Goal: Task Accomplishment & Management: Manage account settings

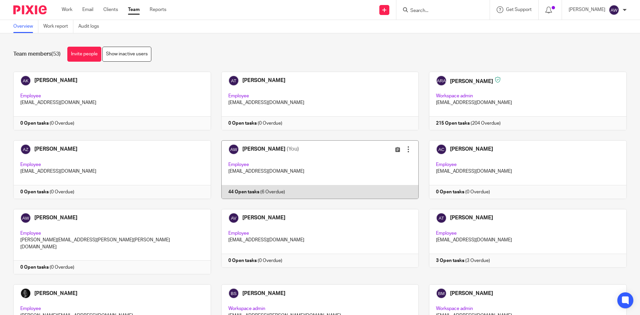
click at [330, 187] on link at bounding box center [315, 169] width 208 height 59
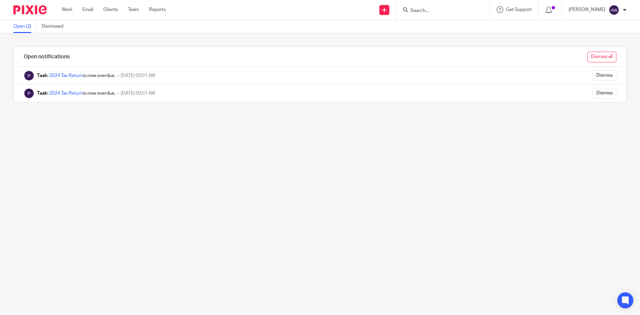
click at [602, 58] on input "Dismiss all" at bounding box center [602, 57] width 29 height 11
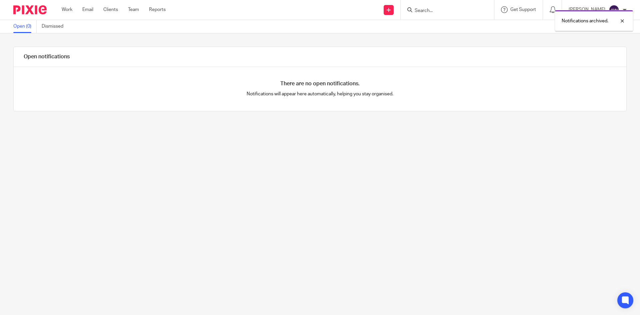
click at [71, 10] on link "Work" at bounding box center [67, 9] width 11 height 7
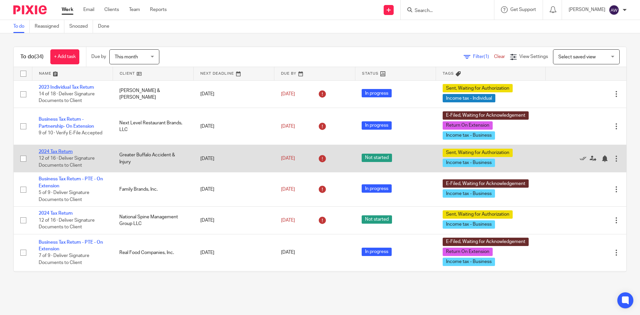
click at [57, 151] on link "2024 Tax Return" at bounding box center [56, 151] width 34 height 5
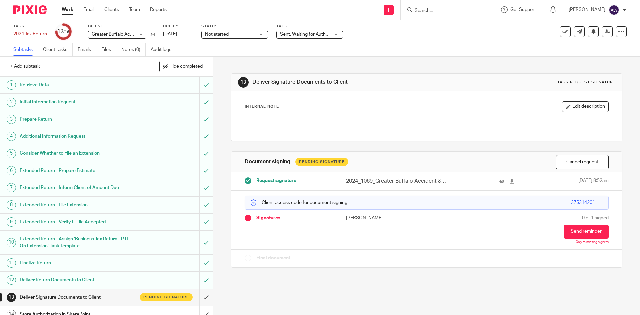
click at [67, 7] on link "Work" at bounding box center [68, 9] width 12 height 7
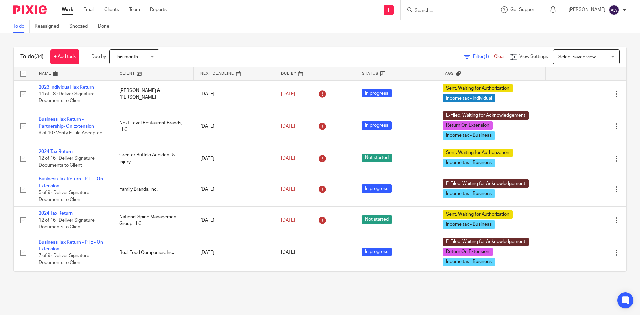
scroll to position [100, 0]
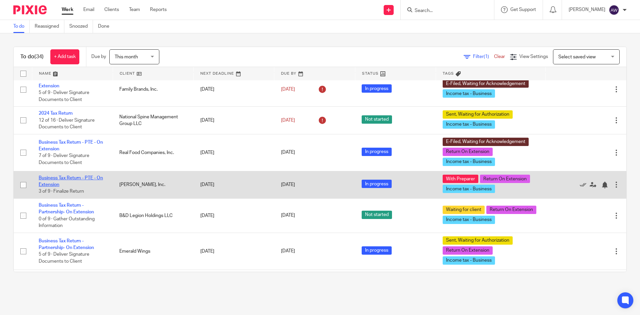
click at [70, 178] on link "Business Tax Return - PTE - On Extension" at bounding box center [71, 181] width 64 height 11
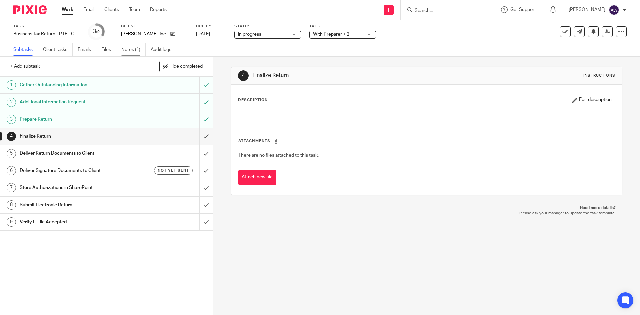
click at [137, 48] on link "Notes (1)" at bounding box center [133, 49] width 24 height 13
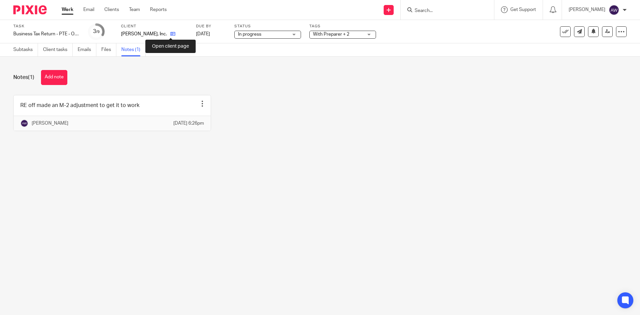
click at [170, 33] on icon at bounding box center [172, 33] width 5 height 5
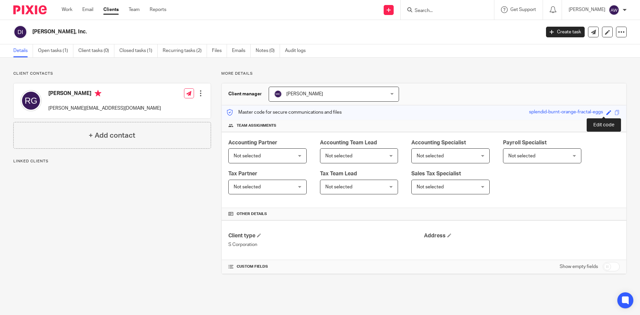
drag, startPoint x: 602, startPoint y: 111, endPoint x: 592, endPoint y: 115, distance: 10.0
click at [607, 111] on span at bounding box center [609, 112] width 5 height 5
type input "splendid-burnt-orange-fractal-eggs"
click at [537, 116] on div "Master code for secure communications and files splendid-burnt-orange-fractal-e…" at bounding box center [424, 112] width 405 height 14
click at [607, 114] on span at bounding box center [609, 112] width 5 height 5
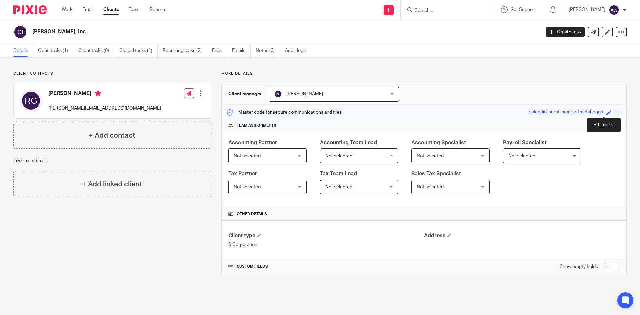
type input "splendid-burnt-orange-fractal-eggs"
type input "604792604"
click at [592, 109] on link "Save" at bounding box center [597, 112] width 10 height 7
type input "604792604"
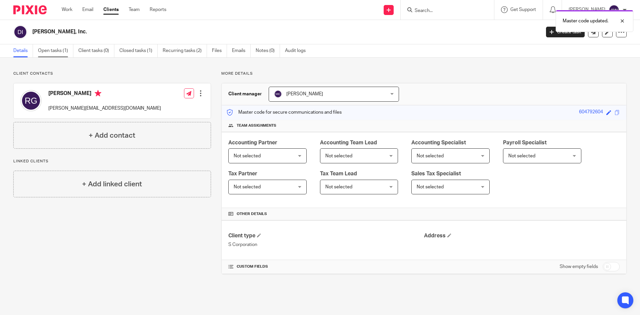
click at [57, 50] on link "Open tasks (1)" at bounding box center [55, 50] width 35 height 13
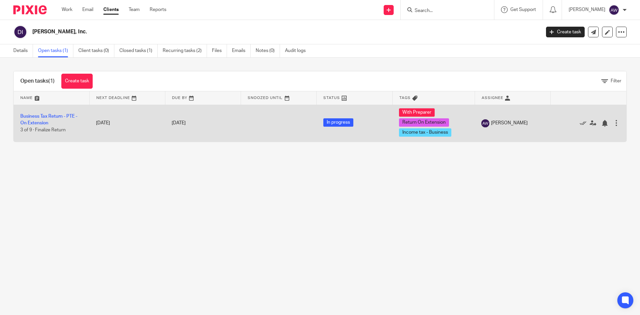
click at [55, 112] on td "Business Tax Return - PTE - On Extension 3 of 9 · Finalize Return" at bounding box center [52, 123] width 76 height 37
click at [50, 117] on link "Business Tax Return - PTE - On Extension" at bounding box center [48, 119] width 57 height 11
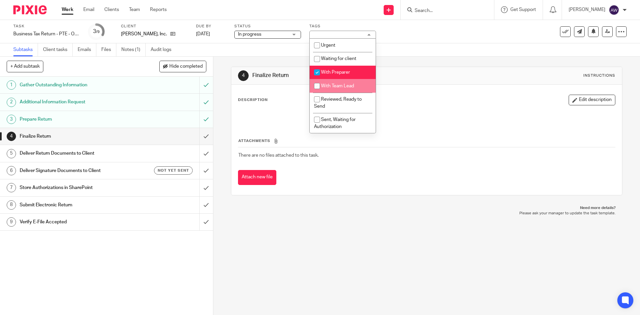
drag, startPoint x: 332, startPoint y: 89, endPoint x: 331, endPoint y: 78, distance: 11.1
click at [332, 88] on li "With Team Lead" at bounding box center [343, 86] width 66 height 14
checkbox input "true"
click at [333, 69] on li "With Preparer" at bounding box center [343, 73] width 66 height 14
checkbox input "false"
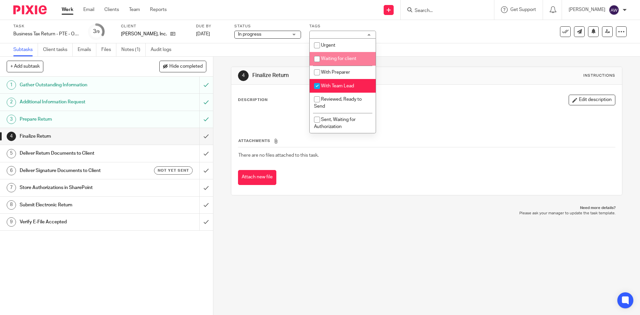
click at [409, 58] on div "4 Finalize Return Instructions Description Edit description Attachments There a…" at bounding box center [426, 131] width 391 height 149
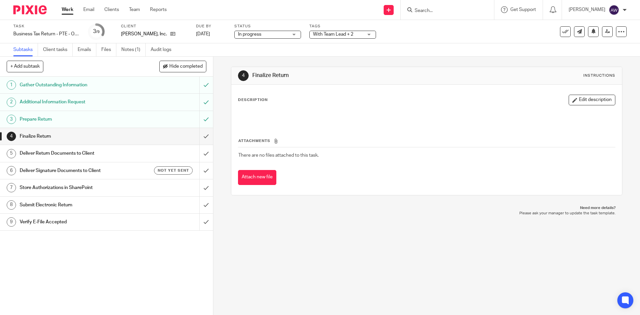
click at [608, 32] on div "See template in use Advanced task editor Copy task Change schedule Delete" at bounding box center [593, 31] width 67 height 11
click at [605, 33] on icon at bounding box center [607, 31] width 5 height 5
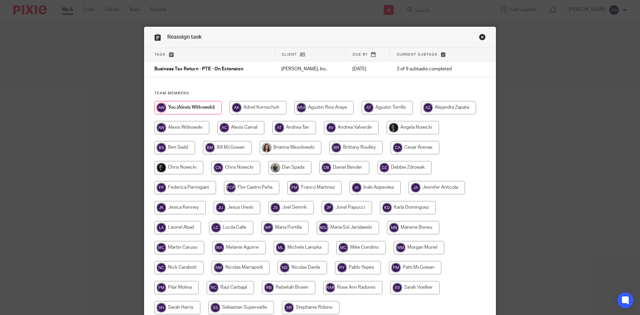
click at [178, 164] on input "radio" at bounding box center [178, 167] width 49 height 13
radio input "true"
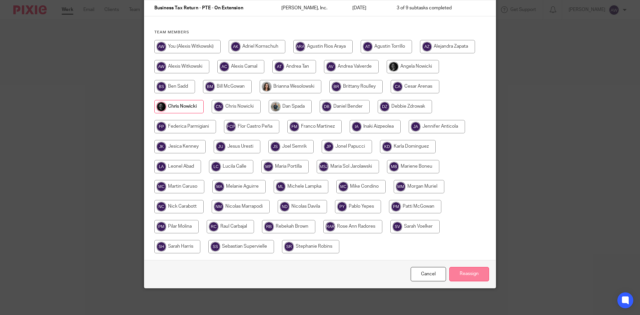
click at [453, 269] on input "Reassign" at bounding box center [470, 274] width 40 height 14
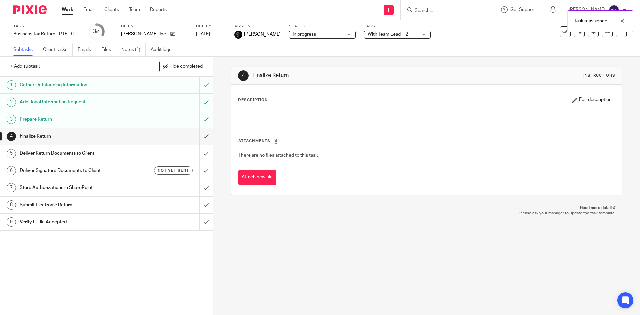
click at [72, 5] on div "Work Email Clients Team Reports Work Email Clients Team Reports Settings" at bounding box center [116, 10] width 122 height 20
click at [69, 7] on link "Work" at bounding box center [68, 9] width 12 height 7
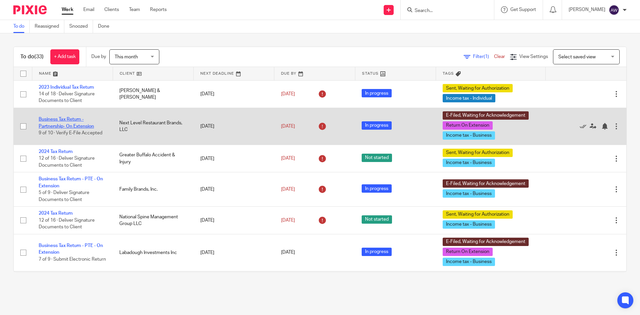
click at [54, 120] on link "Business Tax Return - Partnership- On Extension" at bounding box center [66, 122] width 55 height 11
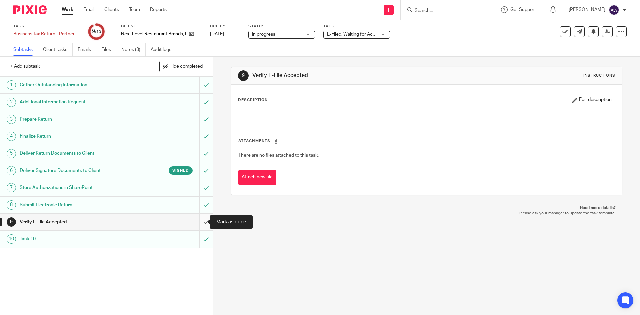
click at [199, 223] on input "submit" at bounding box center [106, 222] width 213 height 17
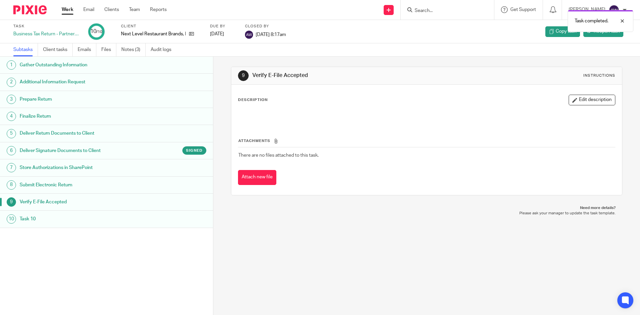
click at [69, 12] on link "Work" at bounding box center [68, 9] width 12 height 7
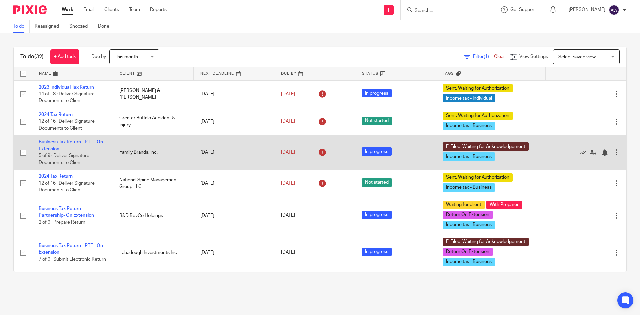
click at [70, 136] on td "Business Tax Return - PTE - On Extension 5 of 9 · Deliver Signature Documents t…" at bounding box center [72, 152] width 81 height 34
click at [65, 141] on link "Business Tax Return - PTE - On Extension" at bounding box center [71, 145] width 64 height 11
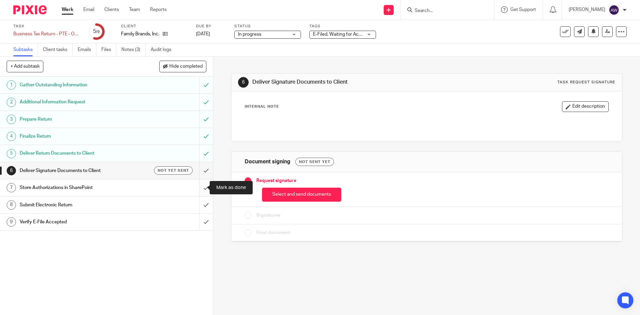
click at [198, 186] on input "submit" at bounding box center [106, 187] width 213 height 17
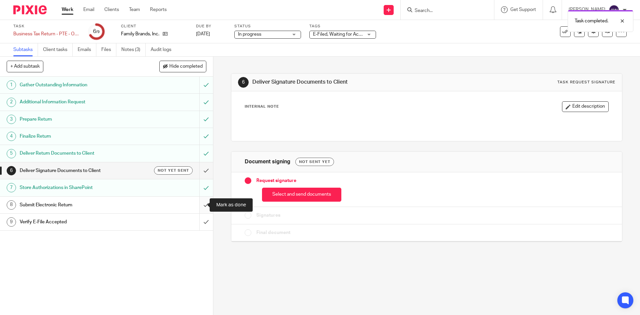
click at [199, 202] on input "submit" at bounding box center [106, 205] width 213 height 17
click at [198, 224] on input "submit" at bounding box center [106, 222] width 213 height 17
click at [562, 34] on icon at bounding box center [565, 31] width 7 height 7
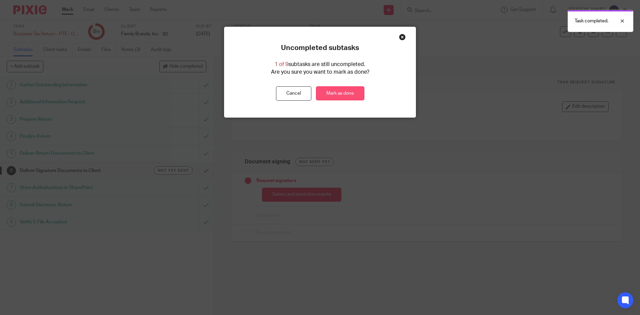
click at [352, 96] on link "Mark as done" at bounding box center [340, 93] width 48 height 14
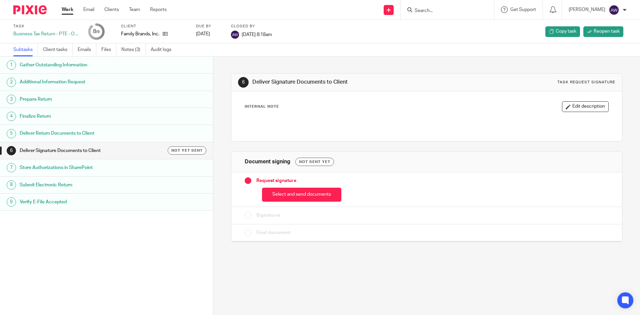
click at [116, 172] on h1 "Store Authorizations in SharePoint" at bounding box center [82, 168] width 125 height 10
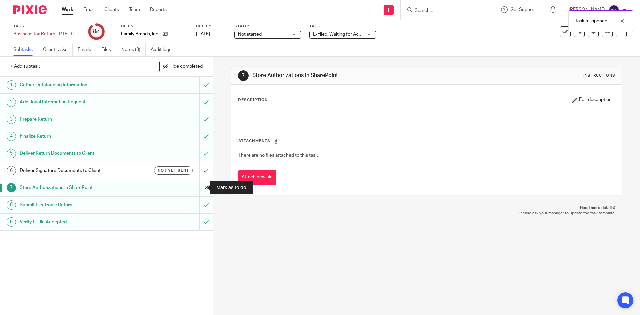
click at [199, 187] on input "submit" at bounding box center [106, 187] width 213 height 17
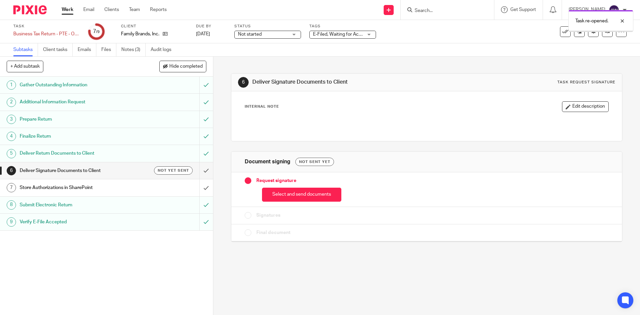
click at [196, 199] on input "submit" at bounding box center [106, 205] width 213 height 17
click at [70, 13] on link "Work" at bounding box center [68, 9] width 12 height 7
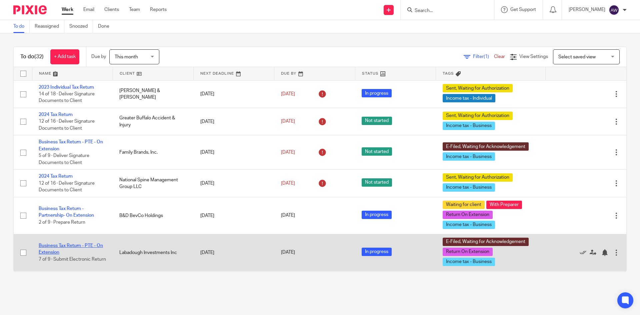
drag, startPoint x: 67, startPoint y: 239, endPoint x: 64, endPoint y: 243, distance: 4.3
click at [67, 239] on td "Business Tax Return - PTE - On Extension 7 of 9 · Submit Electronic Return" at bounding box center [72, 252] width 81 height 37
click at [64, 244] on link "Business Tax Return - PTE - On Extension" at bounding box center [71, 249] width 64 height 11
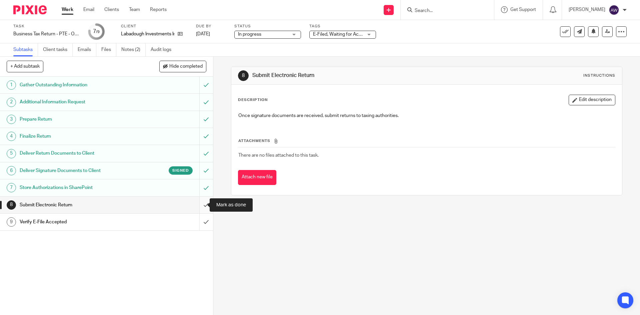
click at [194, 206] on input "submit" at bounding box center [106, 205] width 213 height 17
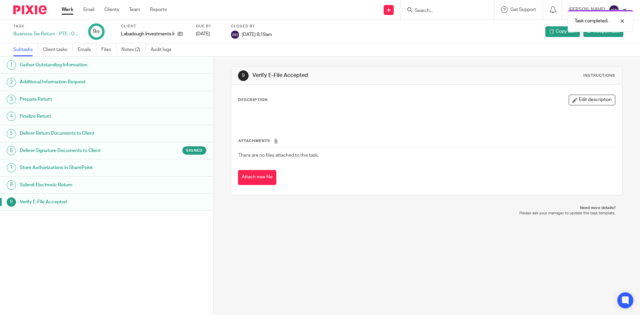
click at [70, 9] on link "Work" at bounding box center [68, 9] width 12 height 7
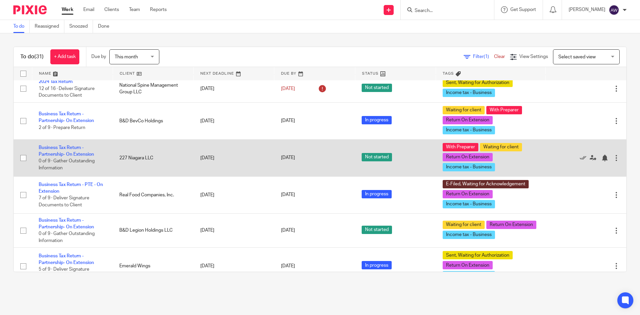
scroll to position [133, 0]
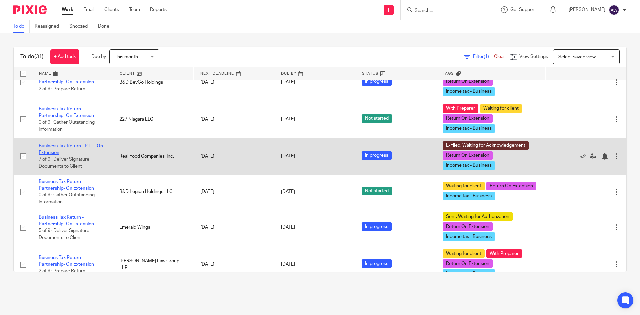
click at [55, 146] on link "Business Tax Return - PTE - On Extension" at bounding box center [71, 149] width 64 height 11
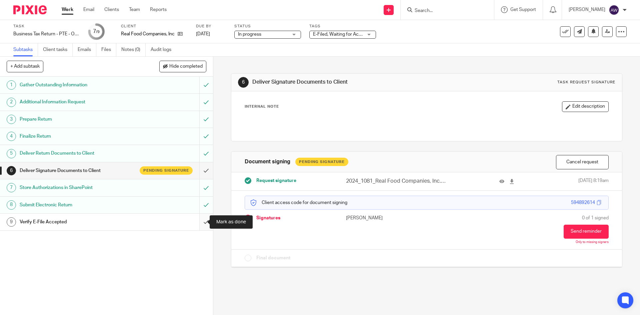
click at [200, 222] on input "submit" at bounding box center [106, 222] width 213 height 17
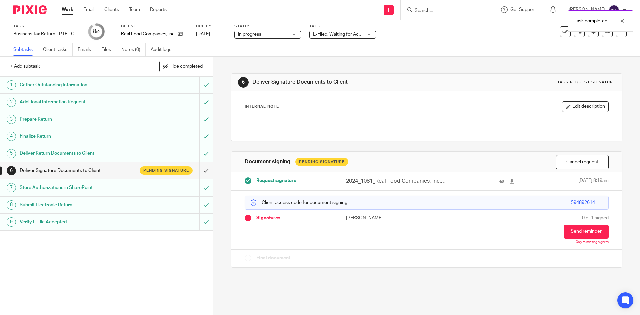
click at [561, 26] on div "Task completed." at bounding box center [477, 19] width 314 height 25
click at [562, 33] on icon at bounding box center [565, 31] width 7 height 7
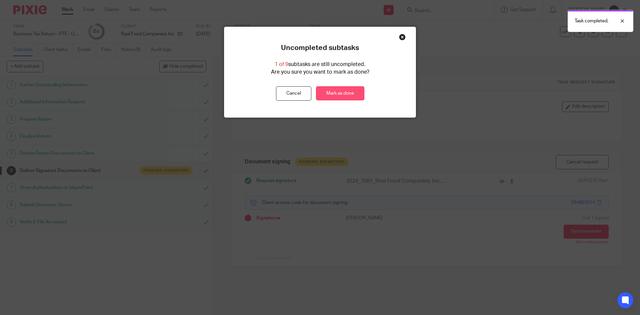
click at [336, 97] on link "Mark as done" at bounding box center [340, 93] width 48 height 14
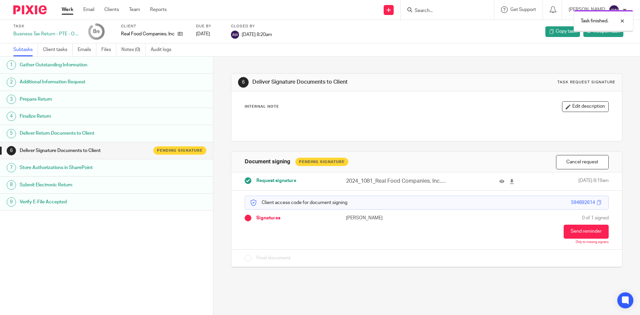
click at [65, 9] on link "Work" at bounding box center [68, 9] width 12 height 7
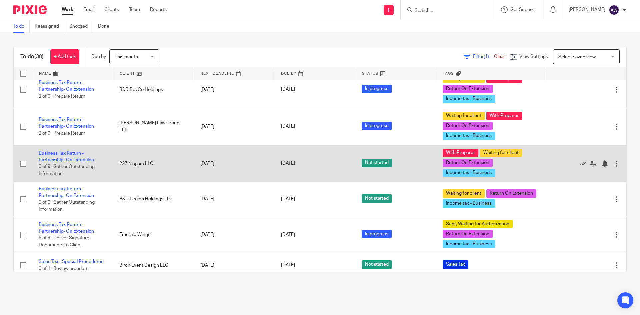
scroll to position [133, 0]
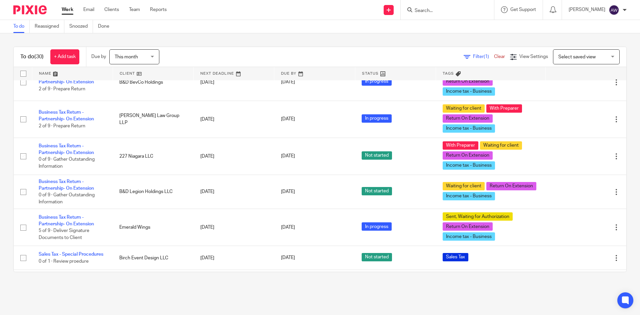
click at [436, 15] on div at bounding box center [447, 10] width 93 height 20
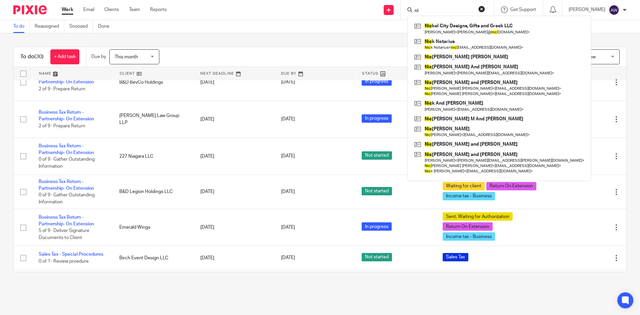
type input "n"
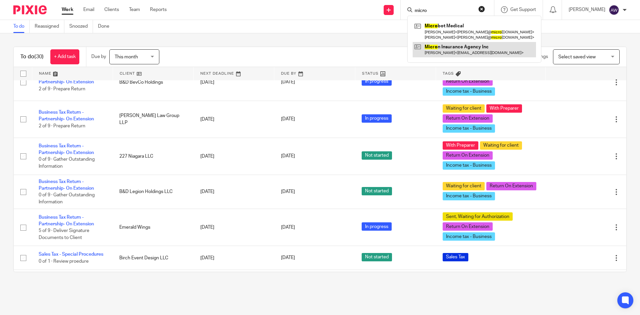
type input "micro"
click at [449, 44] on link at bounding box center [474, 49] width 123 height 15
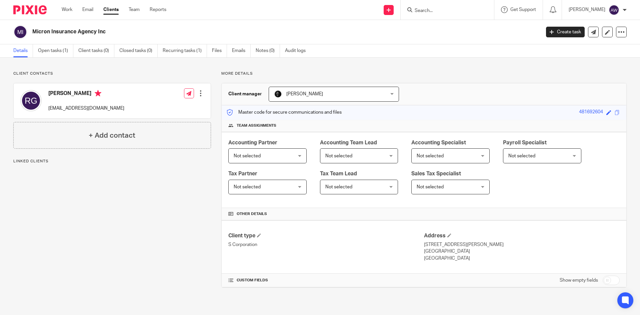
click at [57, 42] on div "Micron Insurance Agency Inc Create task Export data Merge Archive client" at bounding box center [320, 32] width 640 height 24
click at [456, 8] on input "Search" at bounding box center [444, 11] width 60 height 6
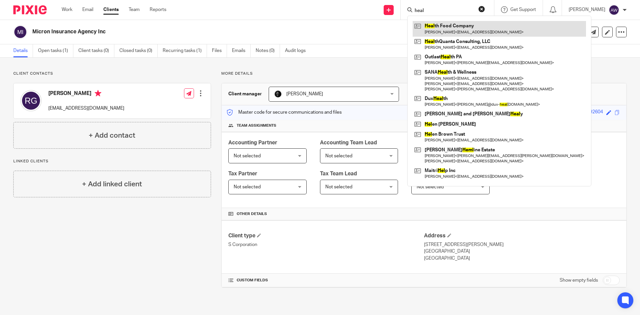
type input "heal"
click at [470, 24] on link at bounding box center [499, 28] width 173 height 15
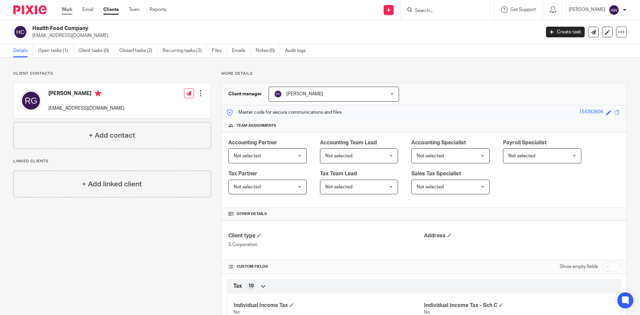
click at [72, 10] on link "Work" at bounding box center [67, 9] width 11 height 7
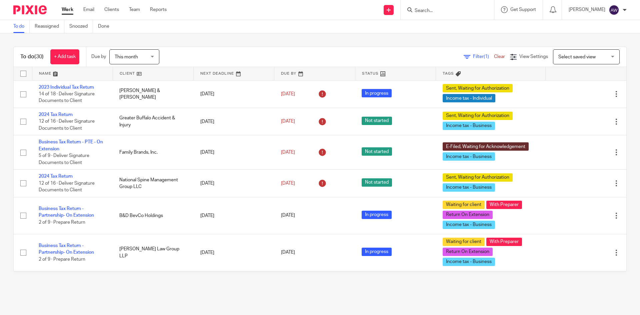
click at [135, 12] on link "Team" at bounding box center [134, 9] width 11 height 7
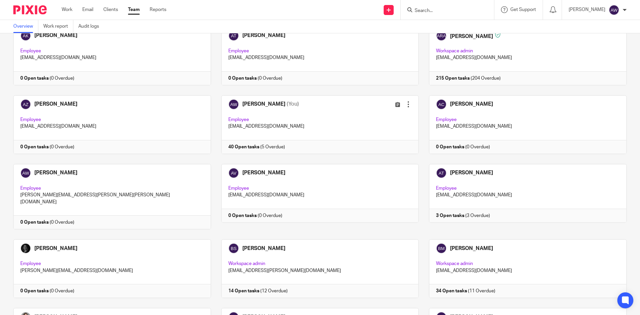
scroll to position [33, 0]
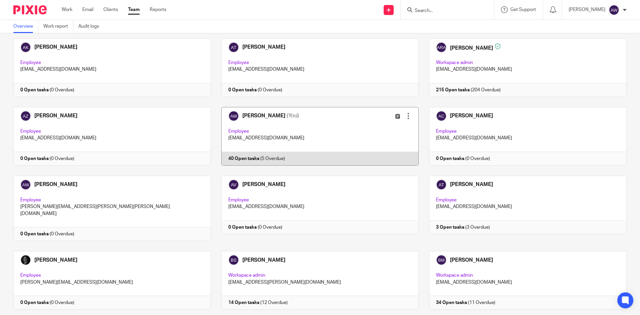
click at [312, 132] on link at bounding box center [315, 136] width 208 height 59
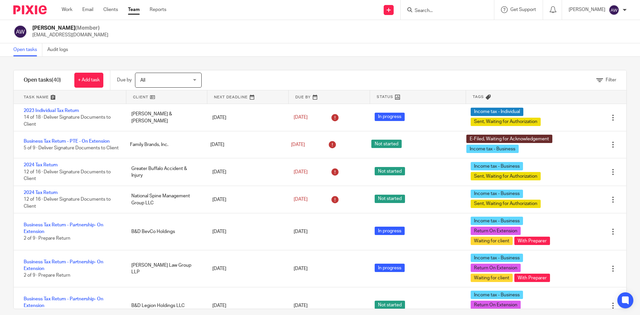
click at [132, 13] on link "Team" at bounding box center [134, 9] width 12 height 7
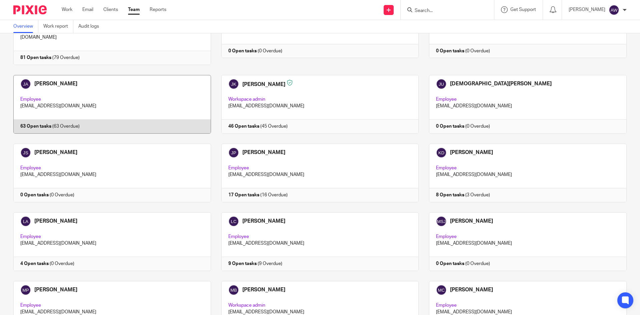
scroll to position [600, 0]
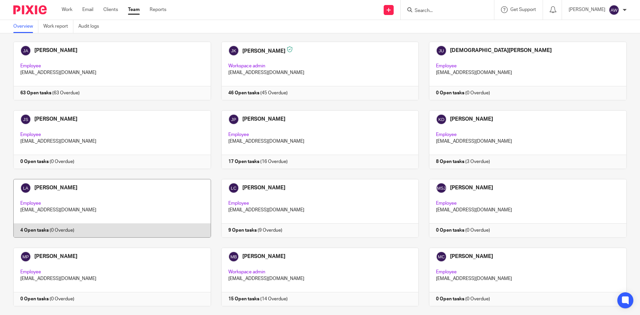
click at [134, 179] on link at bounding box center [107, 208] width 208 height 59
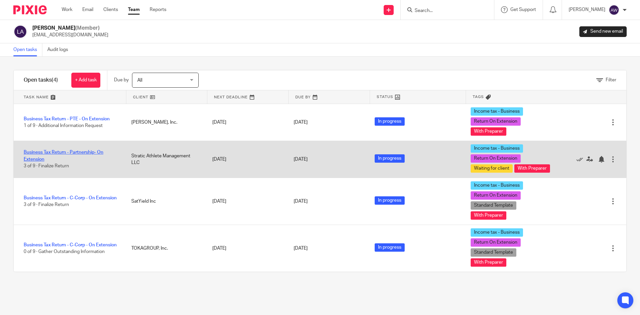
click at [63, 154] on link "Business Tax Return - Partnership- On Extension" at bounding box center [64, 155] width 80 height 11
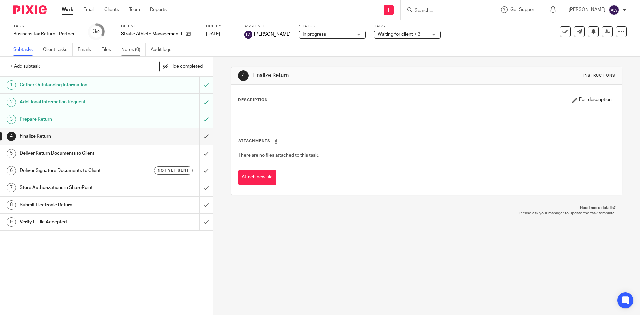
click at [134, 52] on link "Notes (0)" at bounding box center [133, 49] width 24 height 13
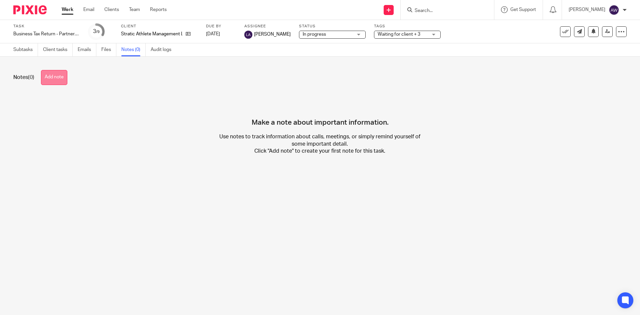
click at [59, 75] on button "Add note" at bounding box center [54, 77] width 26 height 15
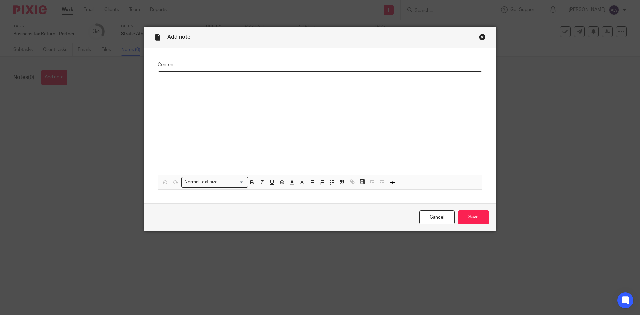
click at [314, 121] on div at bounding box center [320, 123] width 324 height 103
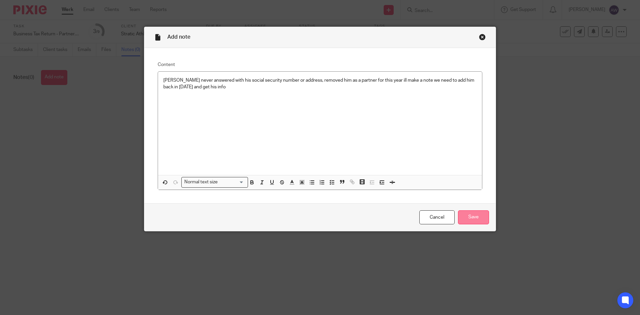
click at [481, 215] on input "Save" at bounding box center [473, 217] width 31 height 14
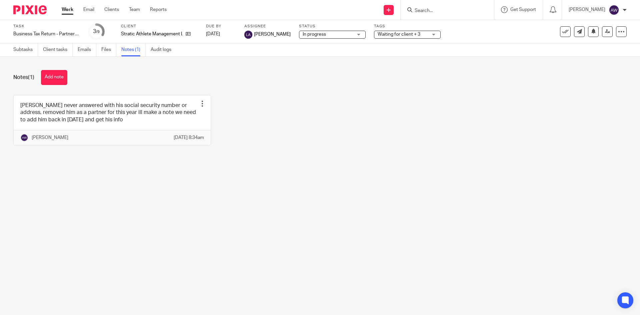
click at [401, 33] on span "Waiting for client + 3" at bounding box center [399, 34] width 43 height 5
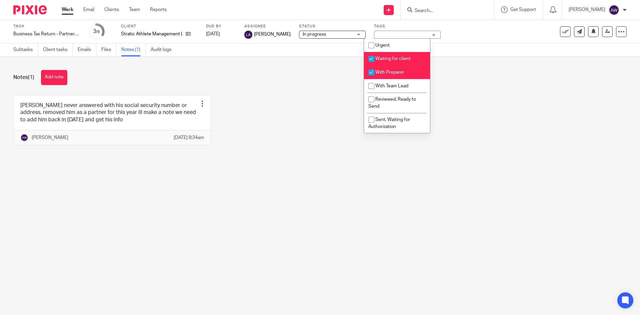
click at [390, 58] on span "Waiting for client" at bounding box center [393, 58] width 35 height 5
checkbox input "false"
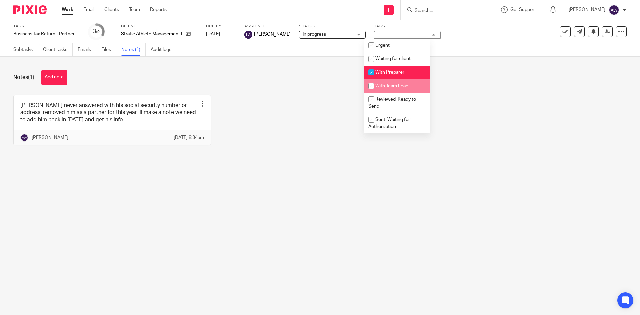
click at [385, 89] on li "With Team Lead" at bounding box center [397, 86] width 66 height 14
checkbox input "true"
click at [387, 74] on span "With Preparer" at bounding box center [390, 72] width 29 height 5
checkbox input "false"
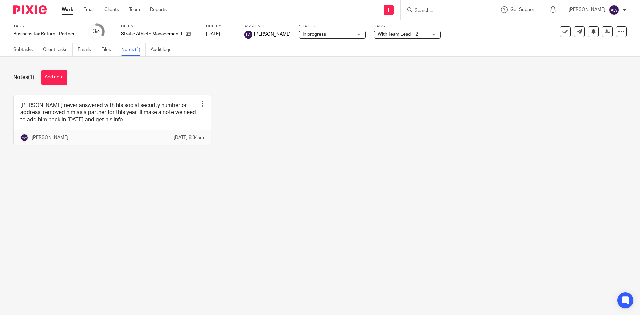
click at [497, 79] on div "Notes (1) Add note" at bounding box center [320, 77] width 614 height 15
click at [607, 33] on link at bounding box center [607, 31] width 11 height 11
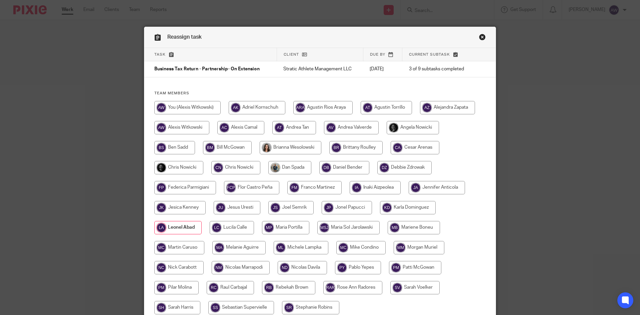
click at [187, 172] on input "radio" at bounding box center [178, 167] width 49 height 13
radio input "true"
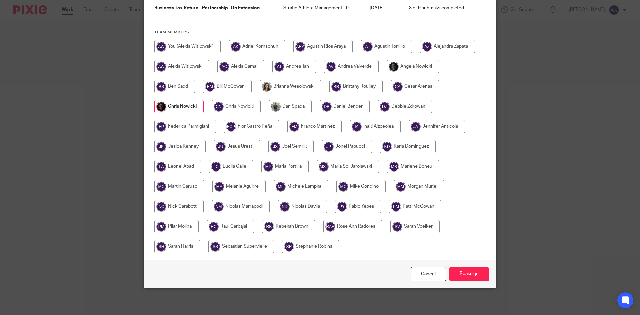
drag, startPoint x: 456, startPoint y: 270, endPoint x: 458, endPoint y: 266, distance: 4.2
click at [457, 269] on input "Reassign" at bounding box center [470, 274] width 40 height 14
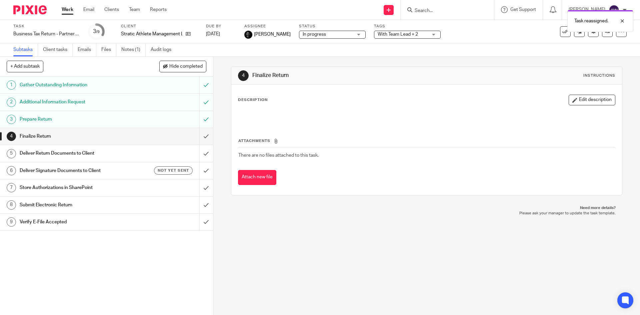
click at [63, 8] on link "Work" at bounding box center [68, 9] width 12 height 7
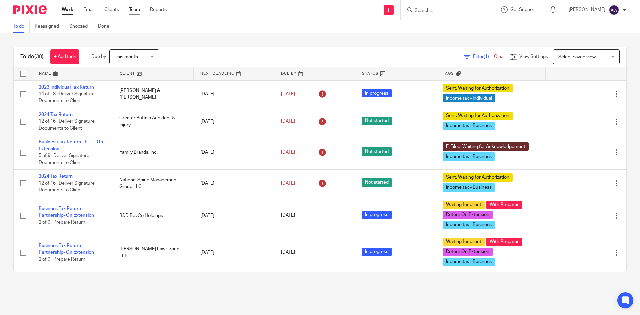
click at [140, 13] on link "Team" at bounding box center [134, 9] width 11 height 7
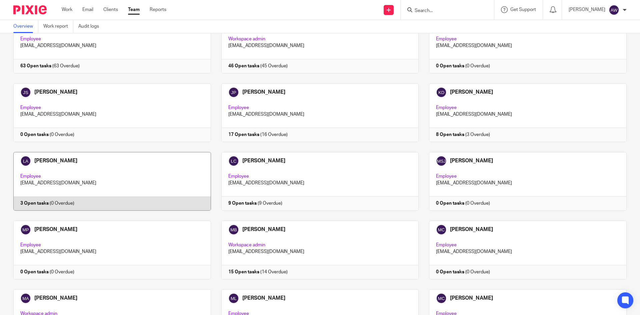
scroll to position [634, 0]
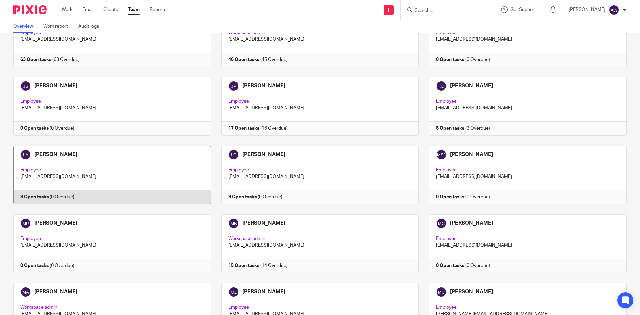
click at [109, 165] on link at bounding box center [107, 175] width 208 height 59
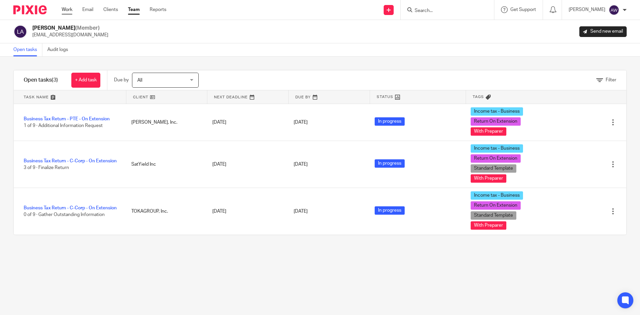
click at [69, 11] on link "Work" at bounding box center [67, 9] width 11 height 7
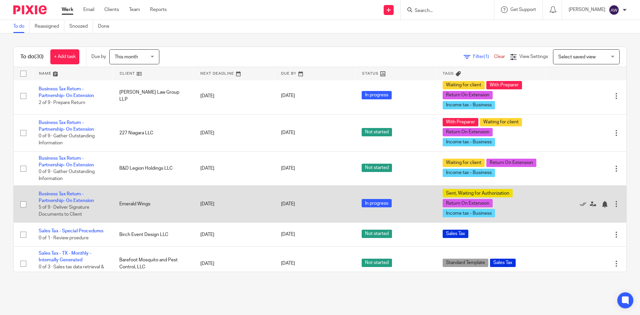
scroll to position [167, 0]
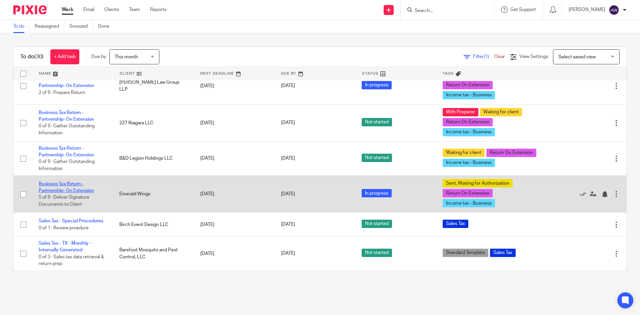
click at [70, 191] on link "Business Tax Return - Partnership- On Extension" at bounding box center [66, 187] width 55 height 11
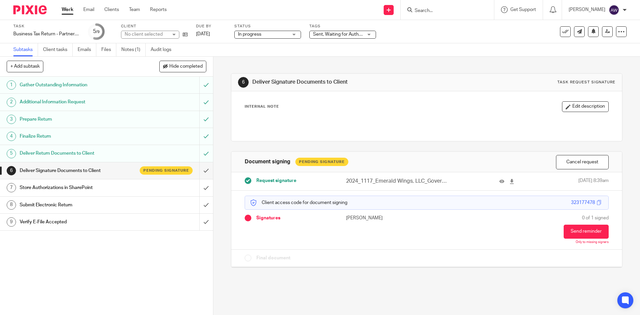
click at [171, 153] on div "Deliver Return Documents to Client" at bounding box center [106, 153] width 173 height 10
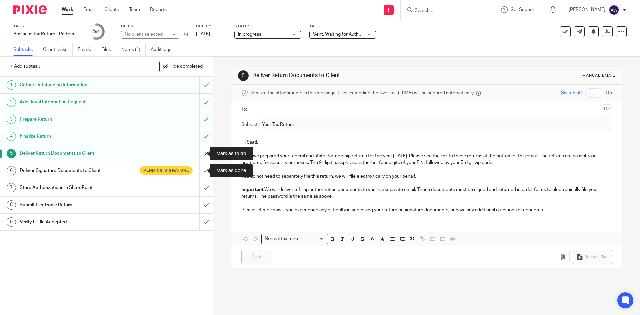
click at [200, 156] on input "submit" at bounding box center [106, 153] width 213 height 17
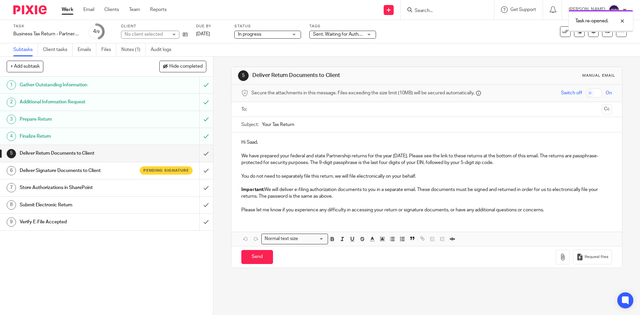
click at [262, 112] on input "text" at bounding box center [427, 110] width 346 height 8
click at [602, 112] on button "Cc" at bounding box center [607, 110] width 10 height 10
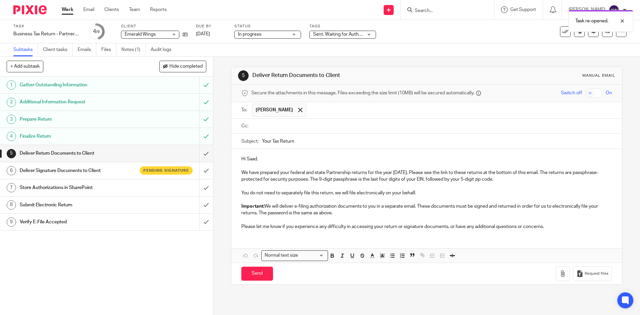
click at [288, 129] on input "text" at bounding box center [432, 126] width 356 height 8
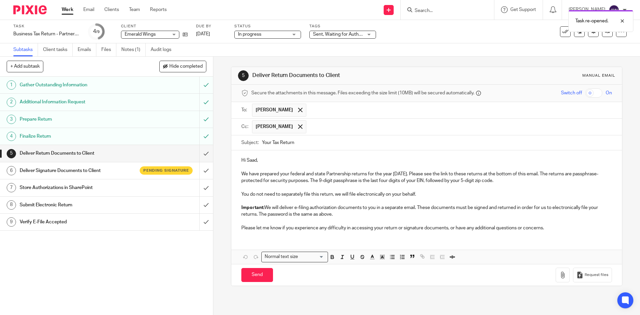
click at [586, 95] on input "checkbox" at bounding box center [594, 92] width 17 height 9
checkbox input "true"
click at [566, 227] on p "Please let me know if you experience any difficulty in accessing your return or…" at bounding box center [427, 228] width 371 height 7
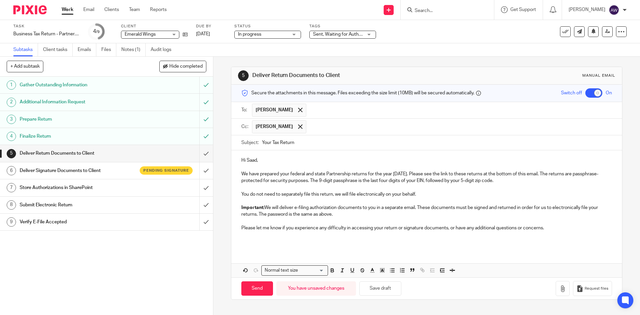
click at [265, 247] on div "Hi Saad, We have prepared your federal and state Partnership returns for the ye…" at bounding box center [426, 199] width 391 height 99
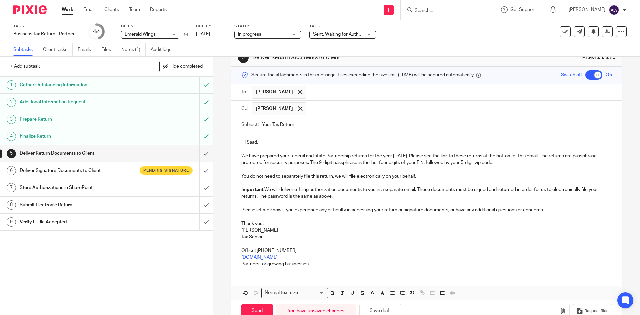
scroll to position [35, 0]
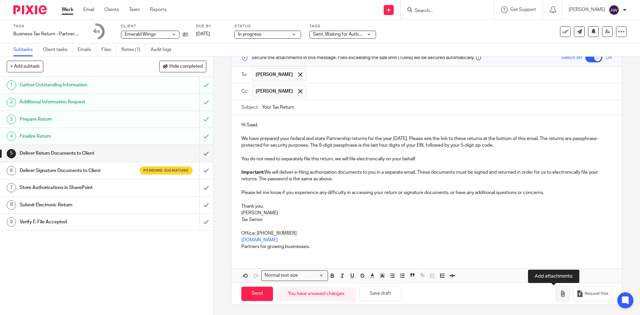
click at [556, 290] on button "button" at bounding box center [563, 294] width 14 height 15
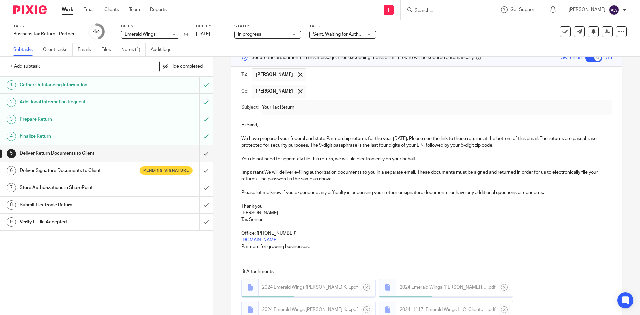
click at [412, 178] on p "Important: We will deliver e-filing authorization documents to you in a separat…" at bounding box center [427, 176] width 371 height 14
click at [432, 158] on p "You do not need to separately file this return, we will file electronically on …" at bounding box center [427, 159] width 371 height 7
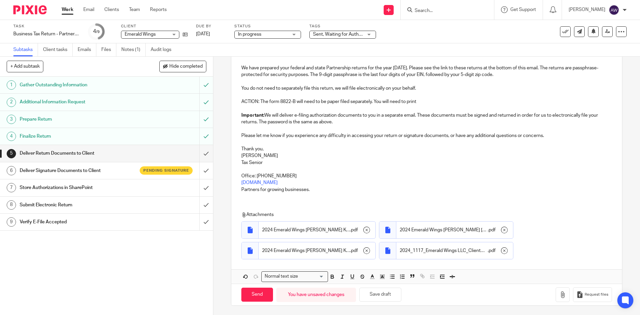
scroll to position [107, 0]
click at [560, 292] on icon "button" at bounding box center [563, 294] width 7 height 7
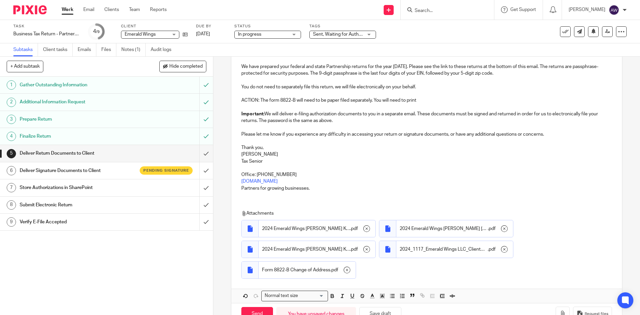
drag, startPoint x: 411, startPoint y: 95, endPoint x: 424, endPoint y: 101, distance: 14.5
click at [415, 96] on p at bounding box center [427, 93] width 371 height 7
click at [428, 96] on p at bounding box center [427, 93] width 371 height 7
click at [421, 95] on p at bounding box center [427, 93] width 371 height 7
drag, startPoint x: 417, startPoint y: 98, endPoint x: 411, endPoint y: 99, distance: 6.1
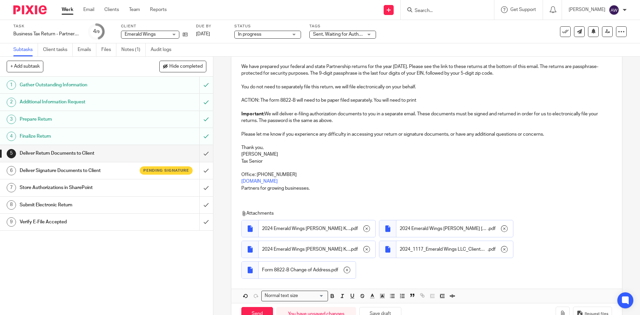
click at [417, 98] on p "ACTION: The form 8822-B will need to be paper filed separately. You will need t…" at bounding box center [427, 100] width 371 height 7
click at [411, 99] on p "ACTION: The form 8822-B will need to be paper filed separately. You will need t…" at bounding box center [427, 100] width 371 height 7
click at [422, 101] on p "ACTION: The form 8822-B will need to be paper filed separately. You will need t…" at bounding box center [427, 100] width 371 height 7
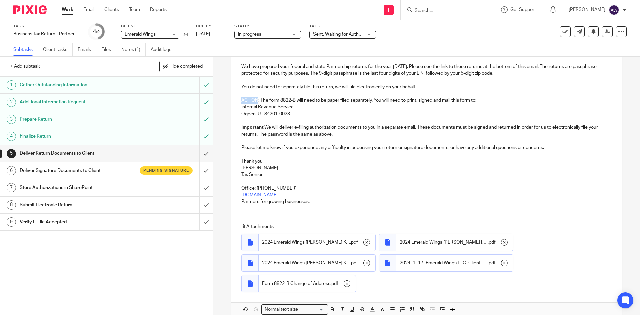
drag, startPoint x: 239, startPoint y: 101, endPoint x: 256, endPoint y: 99, distance: 17.4
click at [256, 99] on div "Hi Saad, We have prepared your federal and state Partnership returns for the ye…" at bounding box center [426, 126] width 391 height 167
click at [331, 314] on button "button" at bounding box center [332, 310] width 8 height 8
click at [306, 113] on p "Ogden, UT 84201-0023" at bounding box center [427, 114] width 371 height 7
click at [433, 101] on p "ACTION : The form 8822-B will need to be paper filed separately. You will need …" at bounding box center [427, 100] width 371 height 7
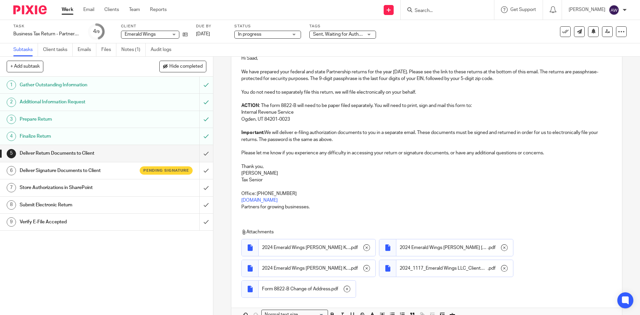
scroll to position [141, 0]
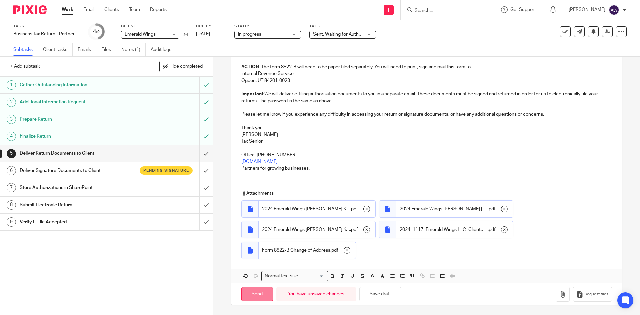
click at [255, 301] on input "Send" at bounding box center [258, 294] width 32 height 14
checkbox input "false"
type input "Sent"
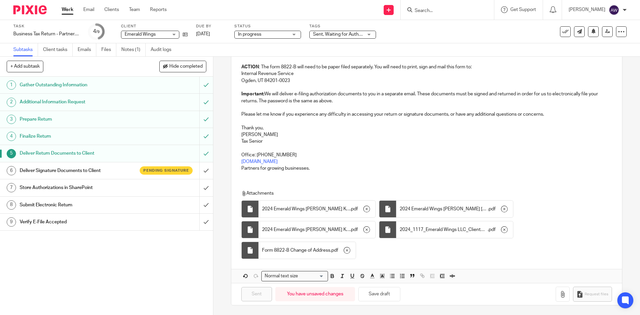
click at [90, 174] on h1 "Deliver Signature Documents to Client" at bounding box center [77, 171] width 115 height 10
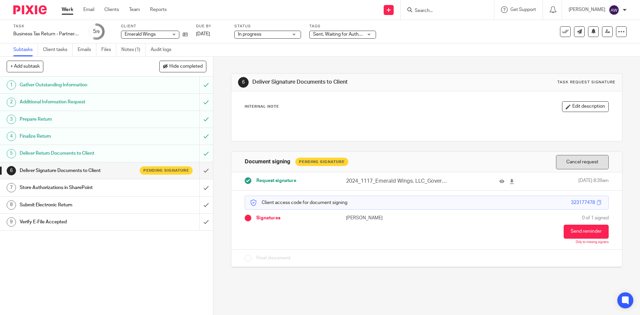
click at [569, 163] on button "Cancel request" at bounding box center [582, 162] width 53 height 14
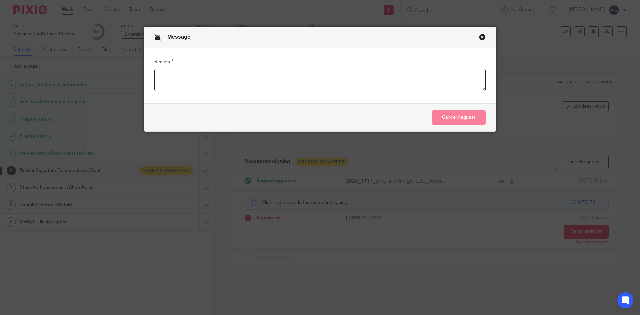
click at [295, 82] on textarea "Reason" at bounding box center [320, 80] width 332 height 22
type textarea "Need to send new return"
click at [451, 115] on button "Cancel Request" at bounding box center [459, 117] width 54 height 14
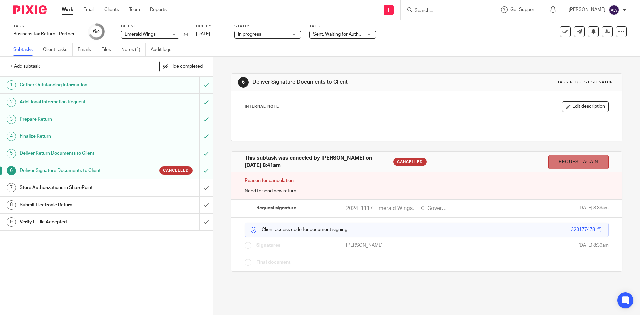
click at [559, 167] on link "Request again" at bounding box center [579, 162] width 60 height 14
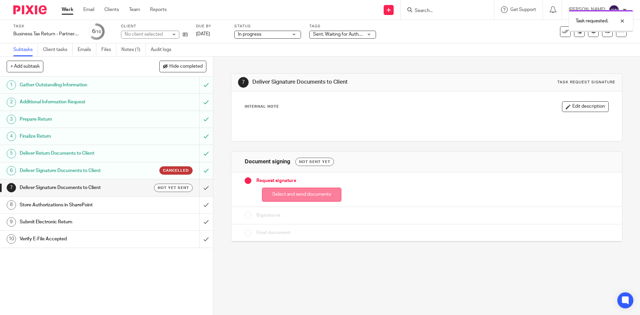
click at [309, 196] on button "Select and send documents" at bounding box center [301, 195] width 79 height 14
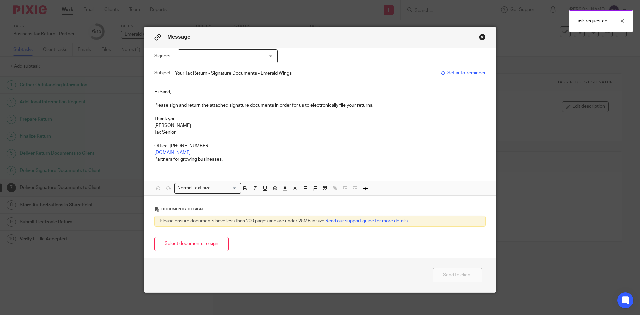
click at [234, 52] on div at bounding box center [228, 56] width 100 height 14
click at [211, 69] on span "[PERSON_NAME]" at bounding box center [205, 70] width 37 height 5
checkbox input "true"
click at [191, 241] on button "Select documents to sign" at bounding box center [191, 244] width 74 height 14
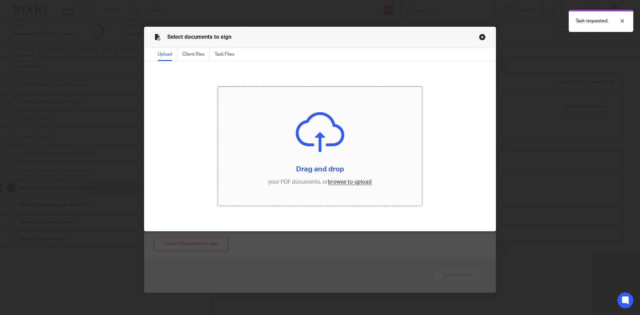
click at [350, 184] on input "file" at bounding box center [320, 146] width 204 height 119
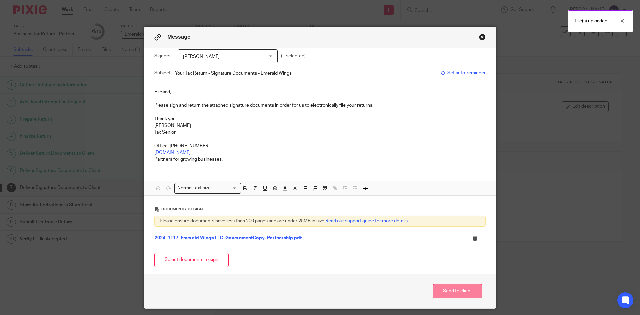
click at [467, 291] on button "Send to client" at bounding box center [458, 291] width 50 height 14
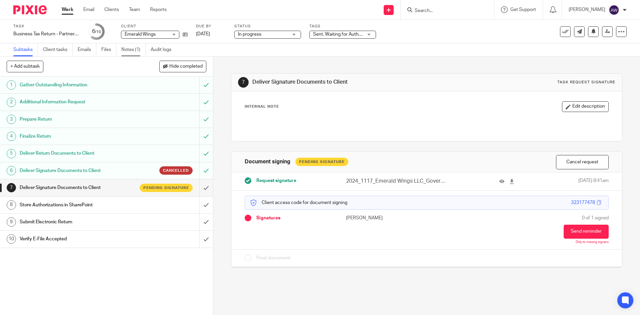
click at [127, 50] on link "Notes (1)" at bounding box center [133, 49] width 24 height 13
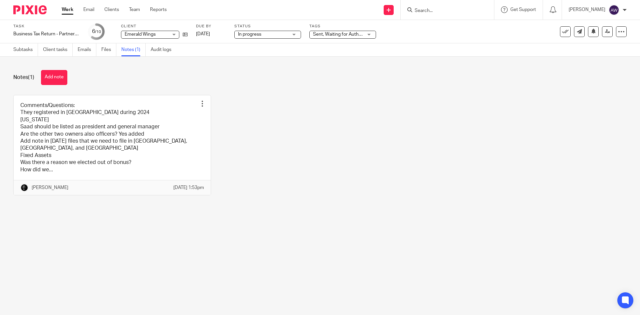
click at [69, 13] on link "Work" at bounding box center [68, 9] width 12 height 7
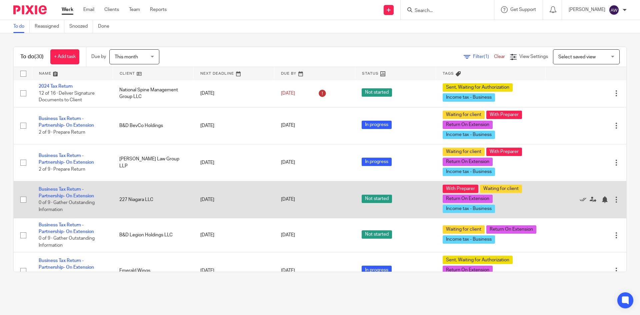
scroll to position [133, 0]
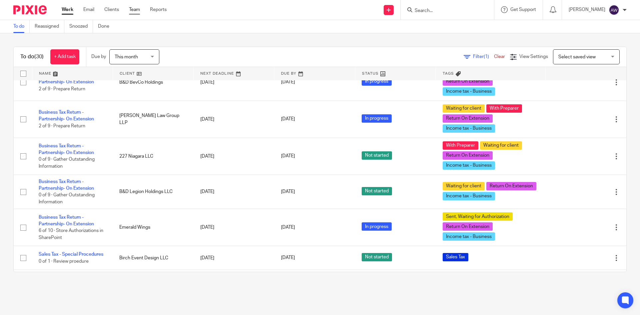
click at [133, 11] on link "Team" at bounding box center [134, 9] width 11 height 7
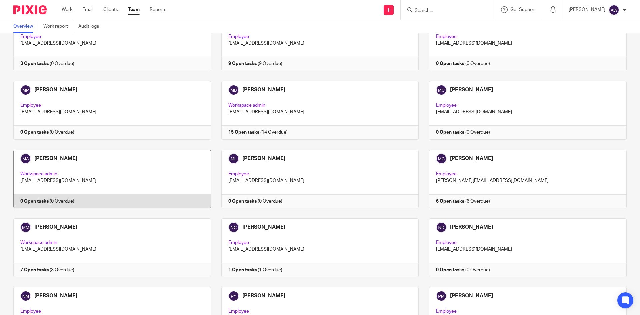
scroll to position [667, 0]
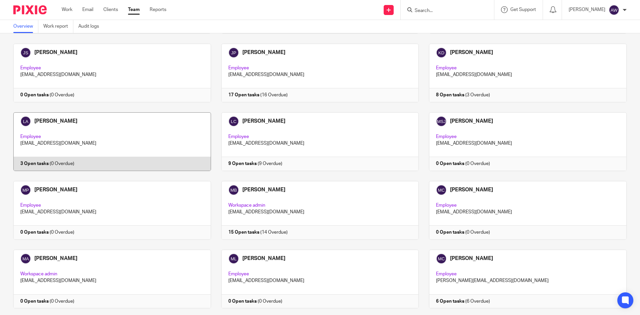
click at [107, 140] on link at bounding box center [107, 141] width 208 height 59
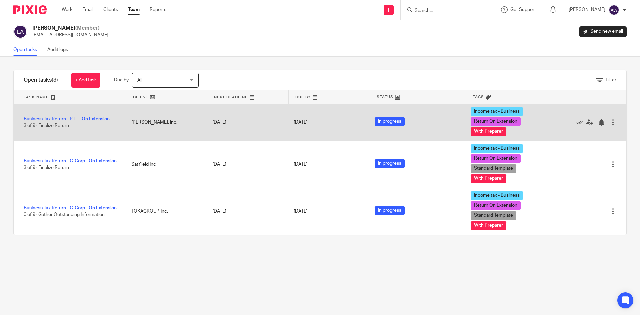
click at [91, 118] on link "Business Tax Return - PTE - On Extension" at bounding box center [67, 119] width 86 height 5
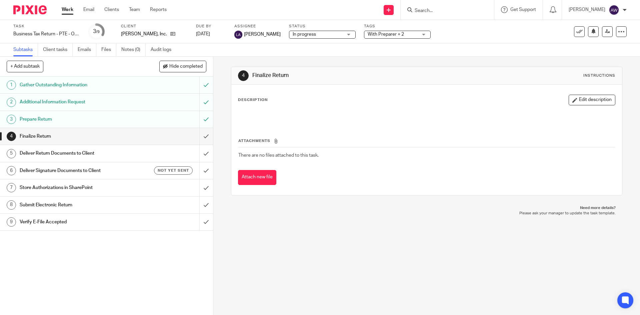
click at [393, 34] on span "With Preparer + 2" at bounding box center [386, 34] width 36 height 5
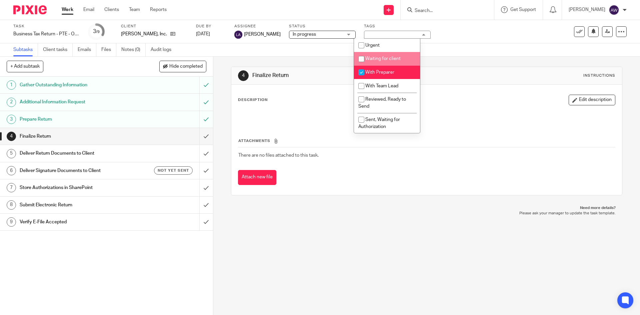
click at [381, 58] on span "Waiting for client" at bounding box center [383, 58] width 35 height 5
checkbox input "false"
click at [378, 67] on li "With Preparer" at bounding box center [387, 73] width 66 height 14
checkbox input "false"
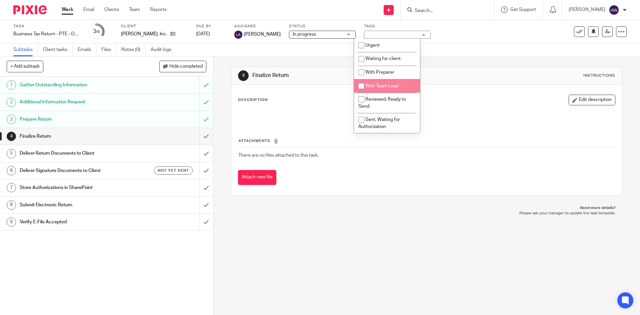
click at [380, 91] on li "With Team Lead" at bounding box center [387, 86] width 66 height 14
checkbox input "true"
click at [456, 58] on div "4 Finalize Return Instructions Description Edit description Attachments There a…" at bounding box center [426, 131] width 391 height 149
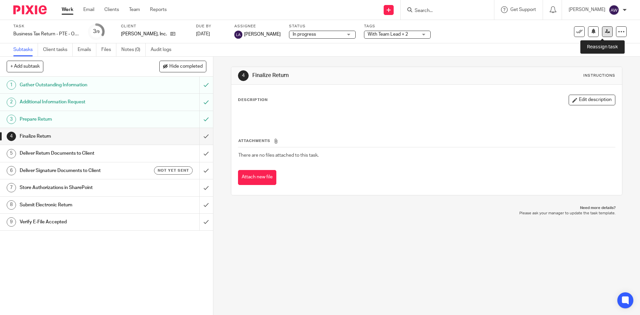
click at [605, 33] on icon at bounding box center [607, 31] width 5 height 5
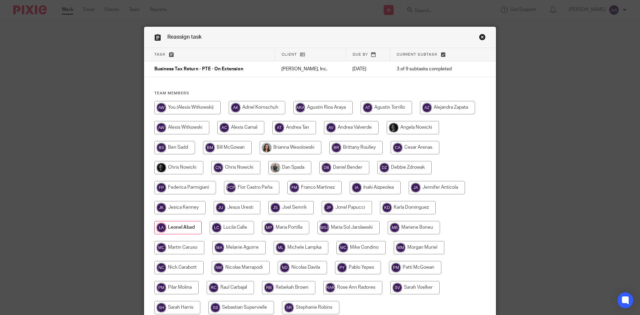
click at [175, 166] on input "radio" at bounding box center [178, 167] width 49 height 13
radio input "true"
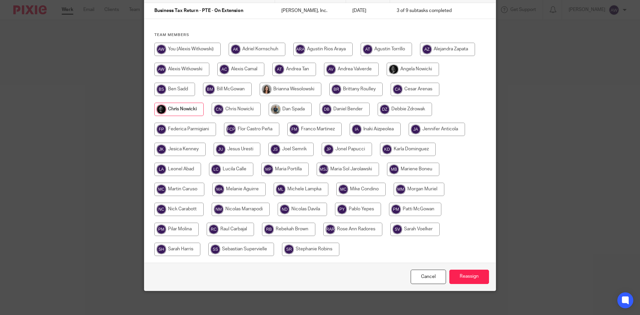
scroll to position [61, 0]
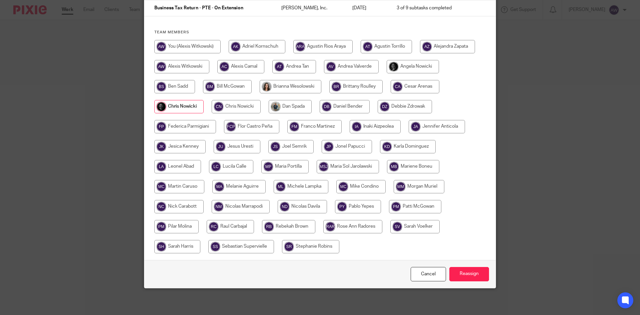
click at [456, 269] on input "Reassign" at bounding box center [470, 274] width 40 height 14
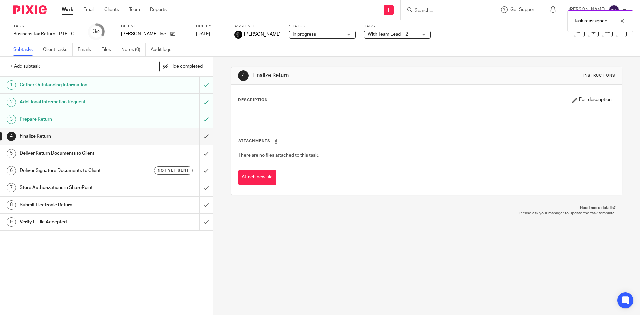
click at [71, 7] on link "Work" at bounding box center [68, 9] width 12 height 7
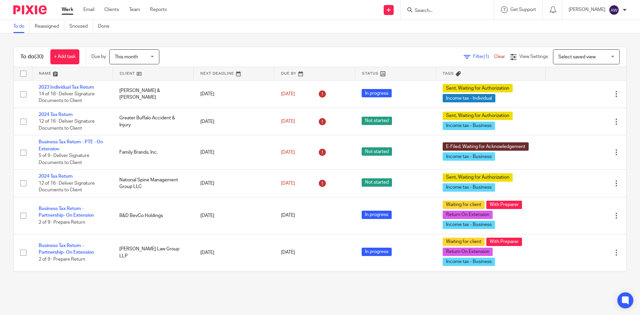
click at [141, 9] on ul "Work Email Clients Team Reports" at bounding box center [119, 9] width 115 height 7
click at [133, 10] on link "Team" at bounding box center [134, 9] width 11 height 7
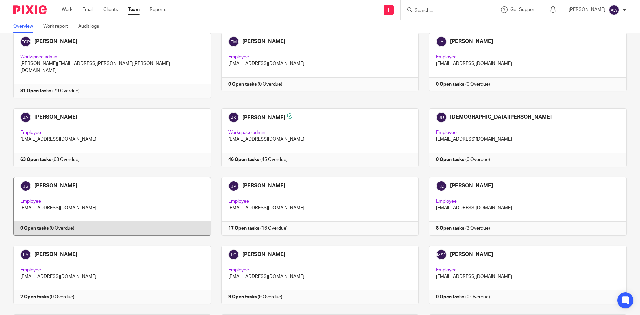
scroll to position [567, 0]
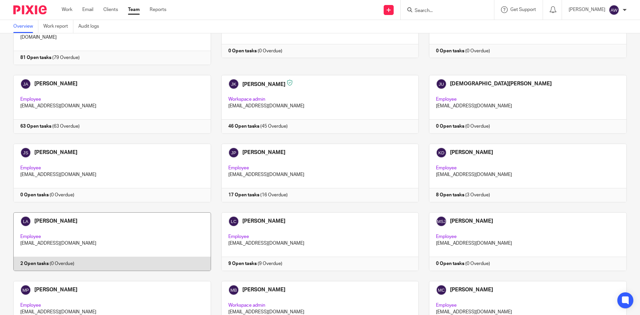
click at [134, 212] on link at bounding box center [107, 241] width 208 height 59
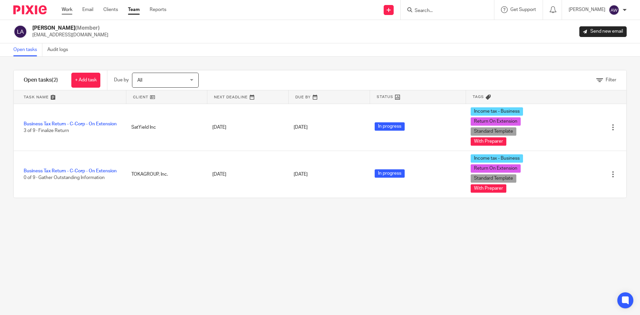
click at [67, 7] on link "Work" at bounding box center [67, 9] width 11 height 7
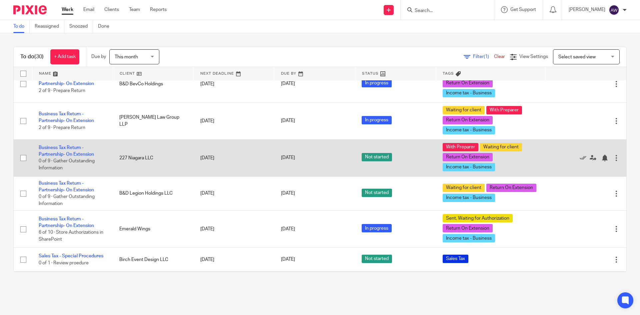
scroll to position [133, 0]
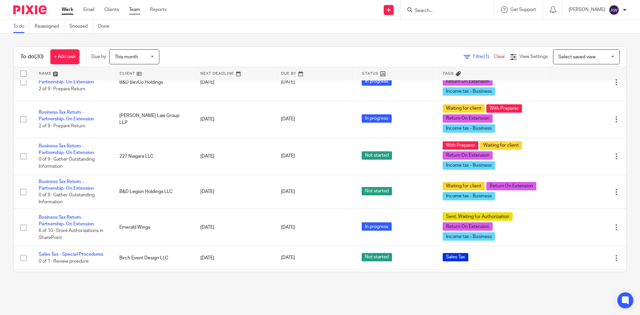
click at [135, 11] on link "Team" at bounding box center [134, 9] width 11 height 7
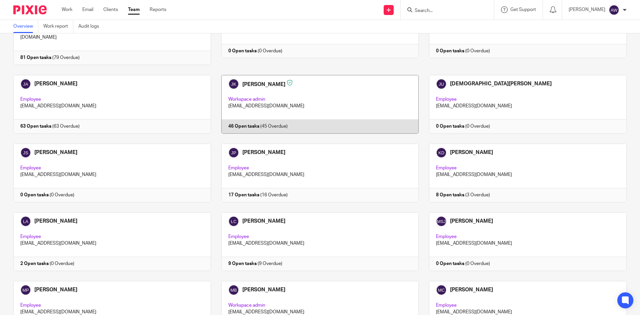
scroll to position [600, 0]
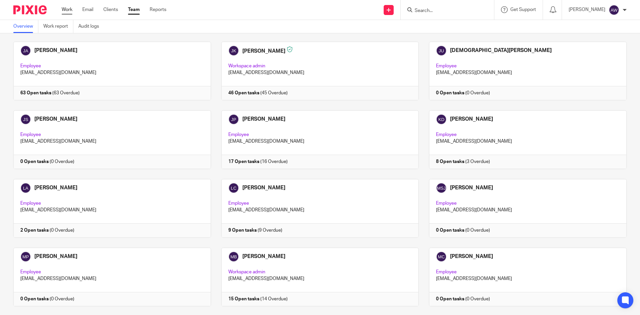
click at [72, 10] on link "Work" at bounding box center [67, 9] width 11 height 7
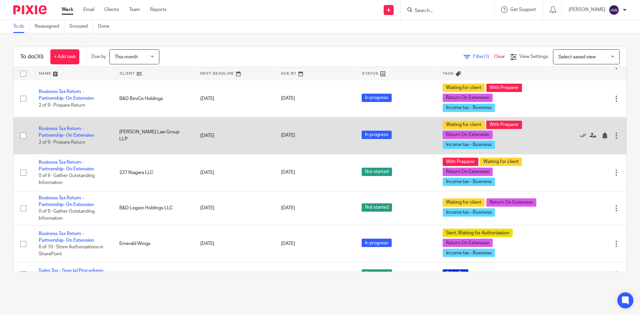
scroll to position [133, 0]
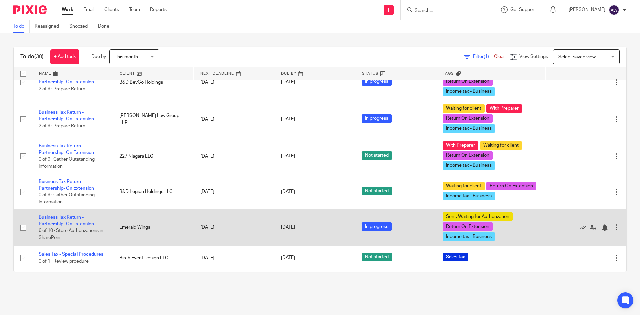
click at [77, 220] on td "Business Tax Return - Partnership- On Extension 6 of 10 · Store Authorizations …" at bounding box center [72, 227] width 81 height 37
click at [73, 222] on link "Business Tax Return - Partnership- On Extension" at bounding box center [66, 220] width 55 height 11
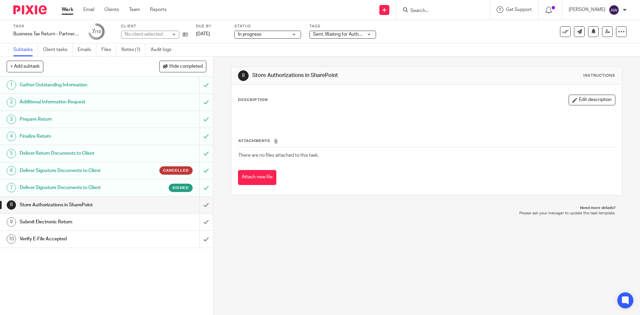
click at [138, 192] on div "Deliver Signature Documents to Client Signed" at bounding box center [106, 188] width 173 height 10
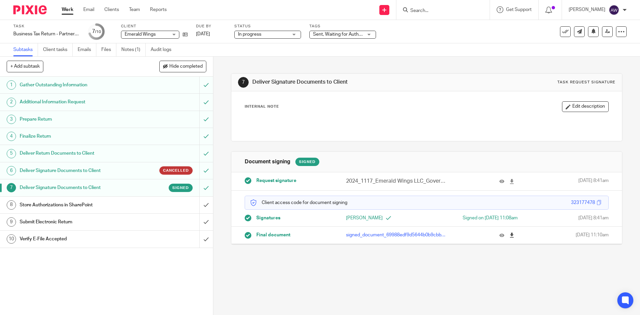
click at [510, 234] on icon at bounding box center [512, 235] width 5 height 5
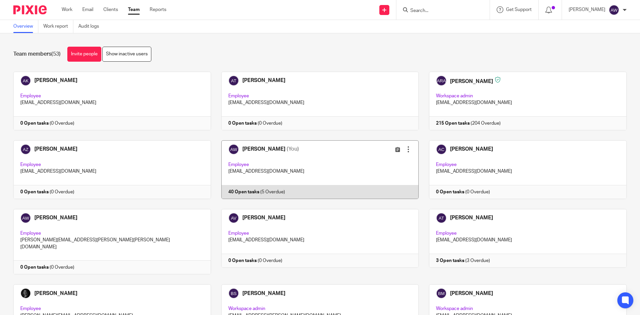
click at [278, 170] on link at bounding box center [315, 169] width 208 height 59
click at [266, 148] on link at bounding box center [315, 169] width 208 height 59
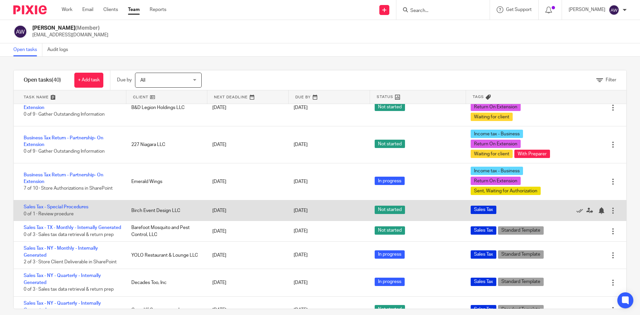
scroll to position [200, 0]
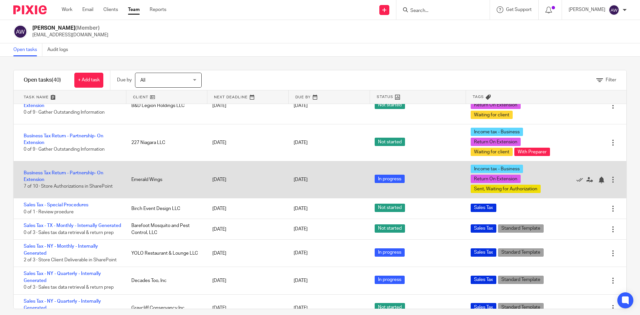
click at [51, 193] on div "Business Tax Return - Partnership- On Extension 7 of 10 · Store Authorizations …" at bounding box center [69, 179] width 111 height 27
click at [51, 182] on link "Business Tax Return - Partnership- On Extension" at bounding box center [64, 176] width 80 height 11
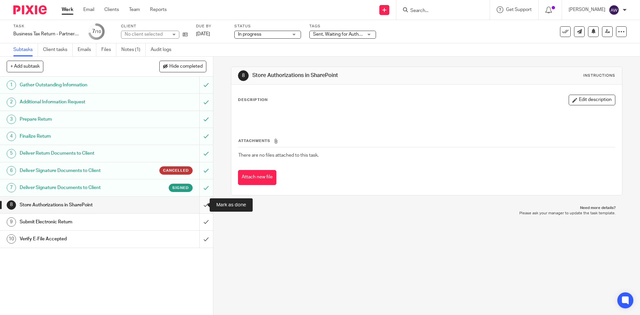
click at [202, 204] on input "submit" at bounding box center [106, 205] width 213 height 17
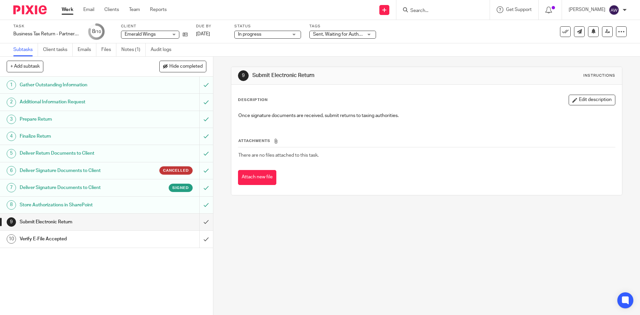
click at [346, 37] on span "Sent, Waiting for Authorization + 2" at bounding box center [338, 34] width 50 height 7
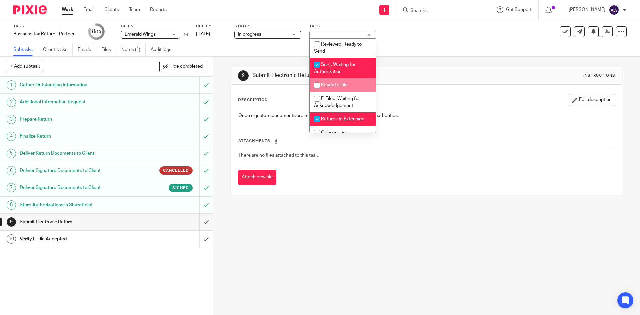
scroll to position [67, 0]
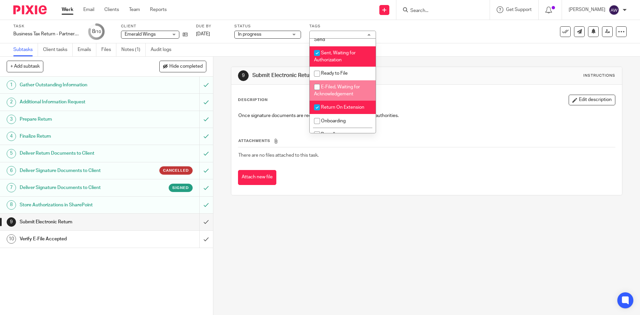
click at [348, 86] on span "E-Filed, Waiting for Acknowledgement" at bounding box center [337, 91] width 46 height 12
checkbox input "true"
click at [337, 54] on span "Sent, Waiting for Authorization" at bounding box center [335, 57] width 42 height 12
checkbox input "false"
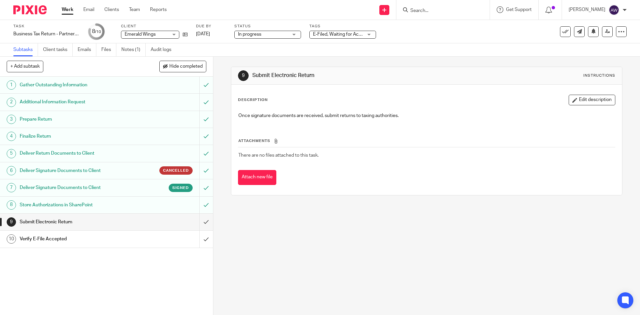
click at [283, 48] on div "Subtasks Client tasks Emails Files Notes (1) Audit logs" at bounding box center [320, 49] width 640 height 13
click at [202, 217] on input "submit" at bounding box center [106, 222] width 213 height 17
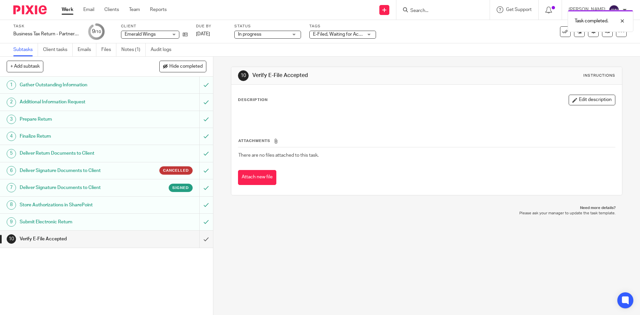
click at [68, 11] on link "Work" at bounding box center [68, 9] width 12 height 7
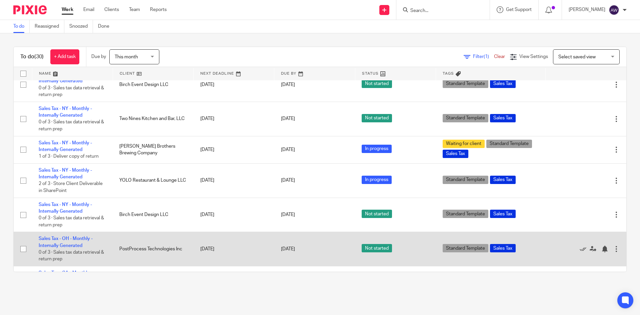
scroll to position [810, 0]
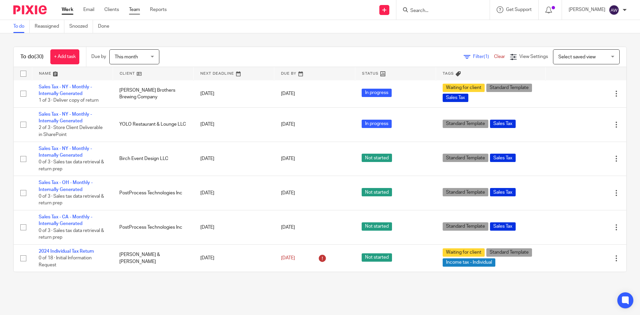
click at [135, 8] on link "Team" at bounding box center [134, 9] width 11 height 7
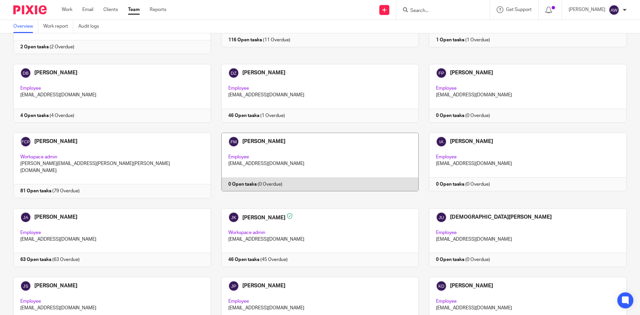
scroll to position [534, 0]
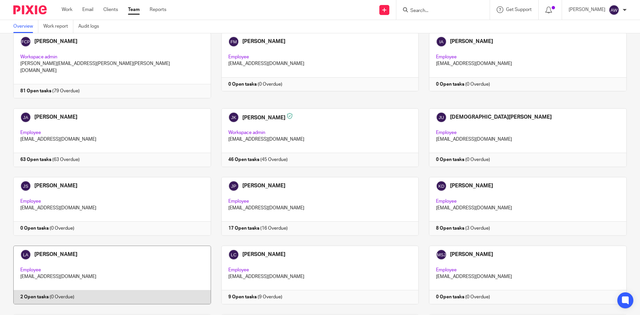
click at [76, 246] on link at bounding box center [107, 275] width 208 height 59
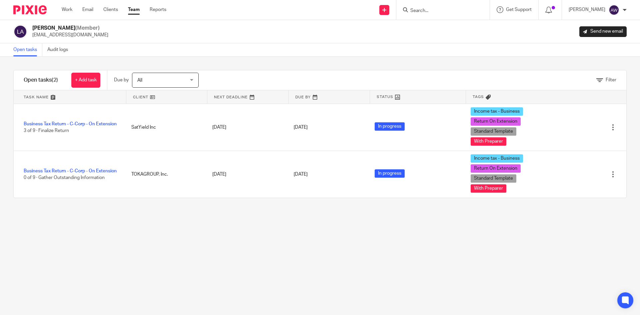
click at [139, 10] on link "Team" at bounding box center [134, 9] width 12 height 7
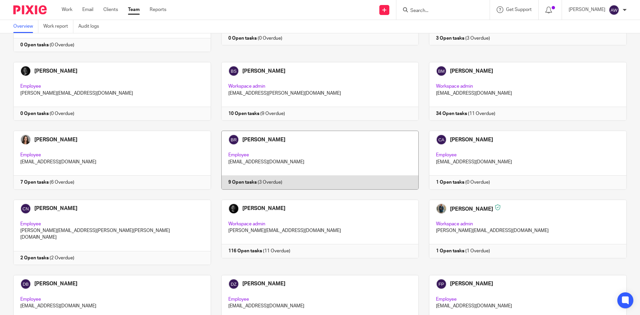
scroll to position [233, 0]
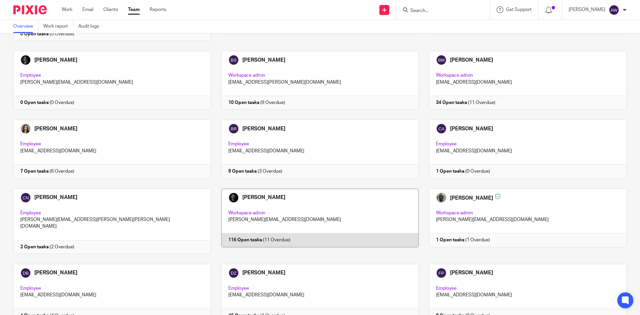
click at [256, 203] on link at bounding box center [315, 221] width 208 height 65
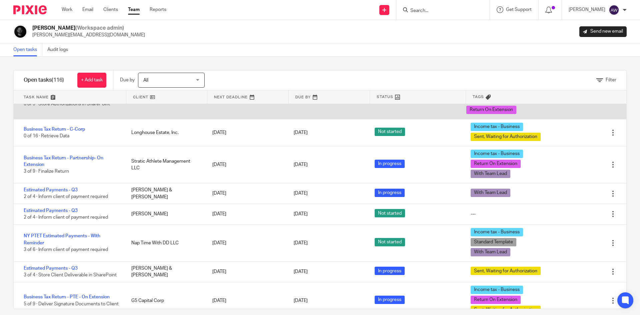
scroll to position [434, 0]
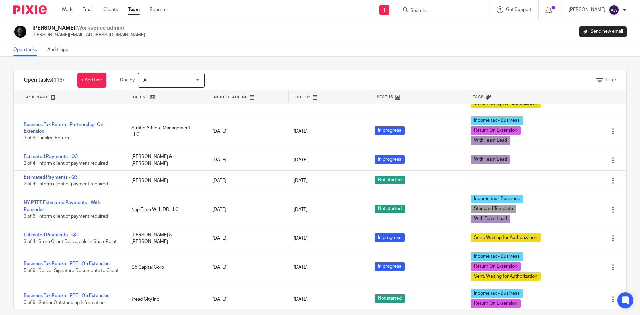
click at [182, 80] on span "All" at bounding box center [167, 80] width 49 height 14
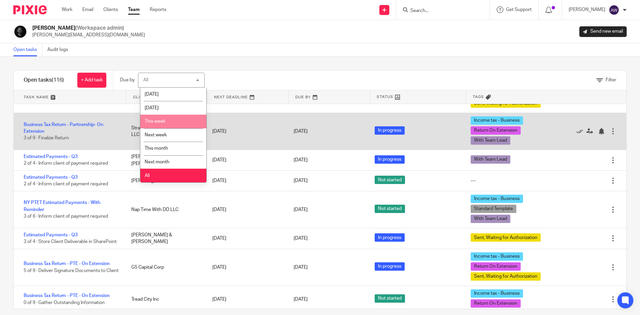
click at [169, 121] on li "This week" at bounding box center [173, 122] width 66 height 14
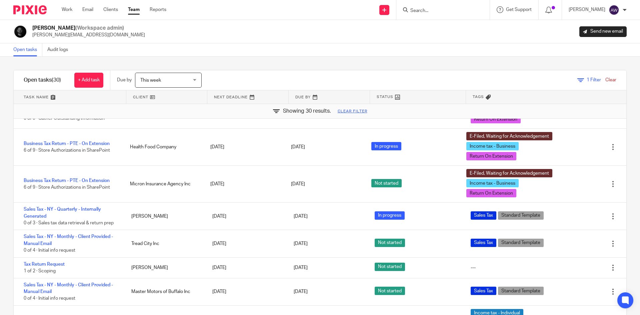
scroll to position [763, 0]
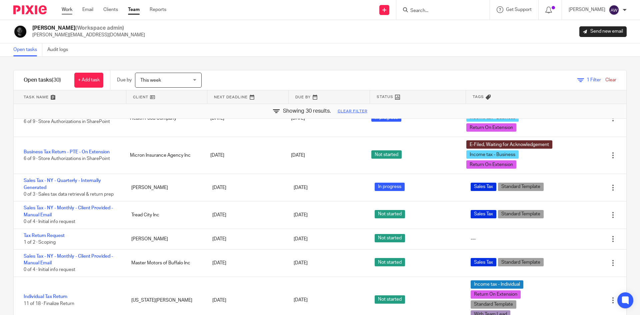
click at [72, 10] on link "Work" at bounding box center [67, 9] width 11 height 7
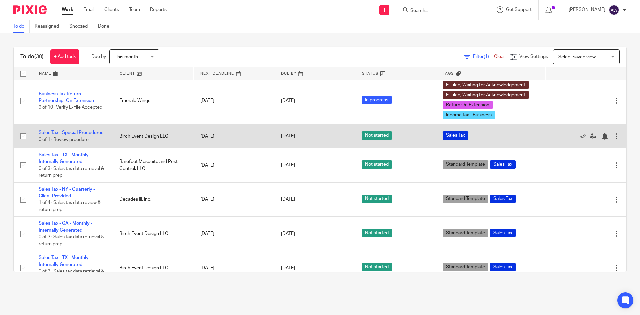
scroll to position [267, 0]
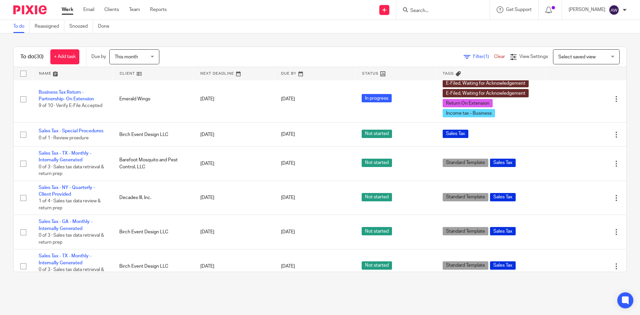
click at [124, 73] on link at bounding box center [153, 73] width 80 height 13
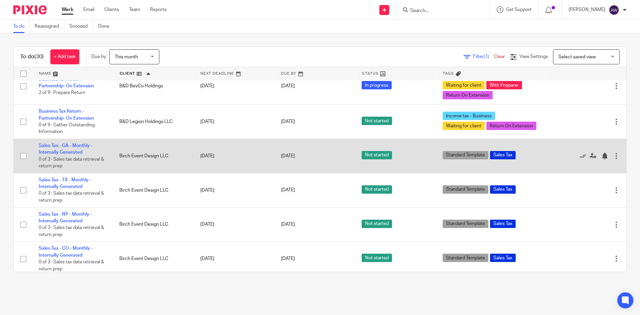
scroll to position [100, 0]
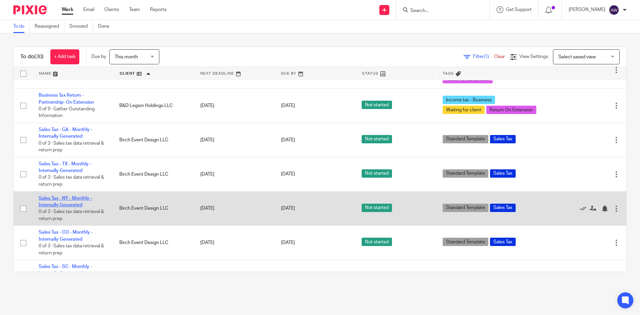
click at [80, 196] on link "Sales Tax - NY - Monthly - Internally Generated" at bounding box center [65, 201] width 53 height 11
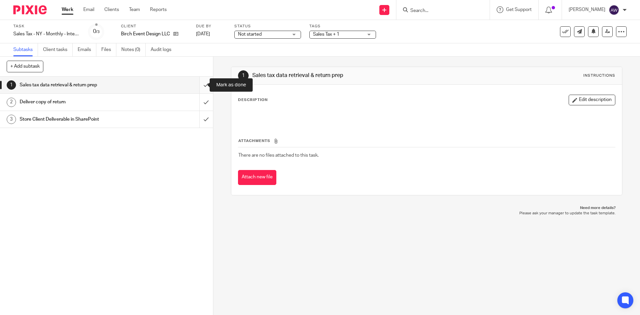
click at [198, 83] on input "submit" at bounding box center [106, 85] width 213 height 17
click at [272, 36] on span "Not started" at bounding box center [263, 34] width 50 height 7
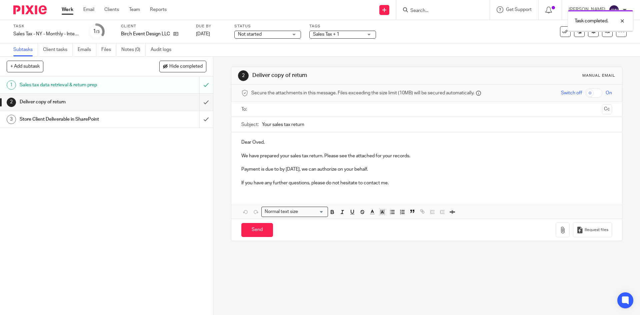
click at [268, 33] on span "Not started" at bounding box center [263, 34] width 50 height 7
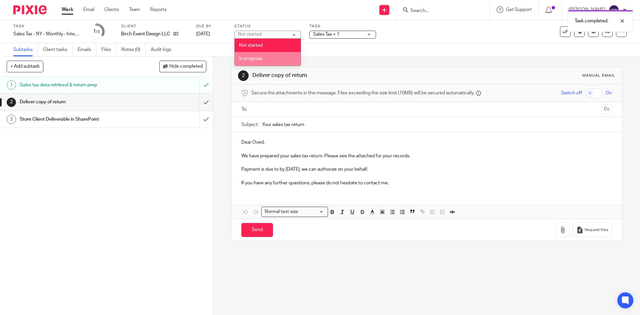
click at [260, 55] on li "In progress" at bounding box center [268, 59] width 66 height 14
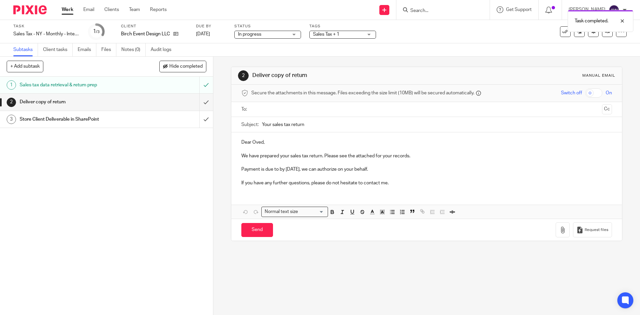
click at [333, 38] on div "Tags Sales Tax + 1 Urgent Waiting for client With Preparer With Team Lead Revie…" at bounding box center [343, 32] width 67 height 16
click at [333, 35] on span "Sales Tax + 1" at bounding box center [326, 34] width 26 height 5
drag, startPoint x: 269, startPoint y: 59, endPoint x: 279, endPoint y: 57, distance: 9.5
click at [270, 58] on div "2 Deliver copy of return Manual email Secure the attachments in this message. F…" at bounding box center [426, 154] width 391 height 194
click at [62, 10] on link "Work" at bounding box center [68, 9] width 12 height 7
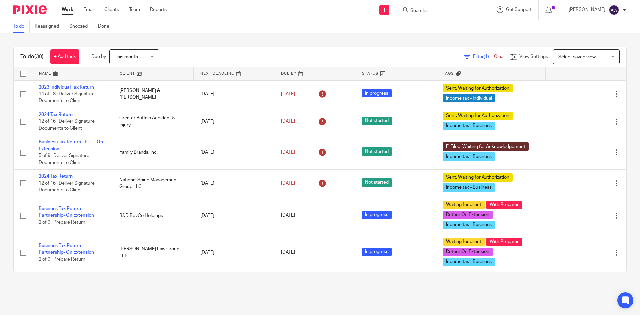
click at [141, 75] on link at bounding box center [153, 73] width 80 height 13
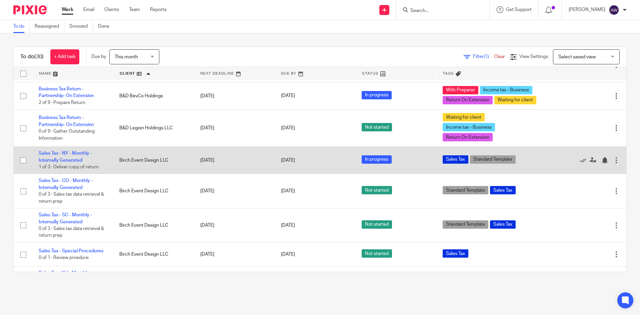
scroll to position [100, 0]
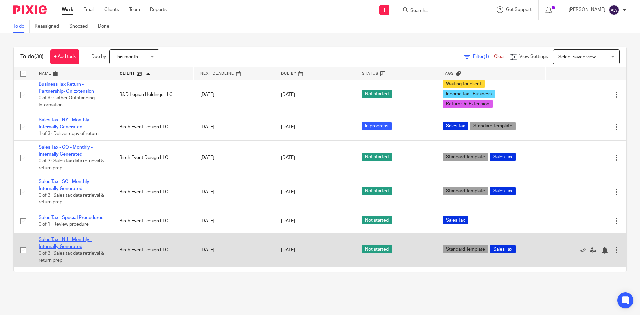
click at [71, 249] on link "Sales Tax - NJ - Monthly - Internally Generated" at bounding box center [65, 243] width 53 height 11
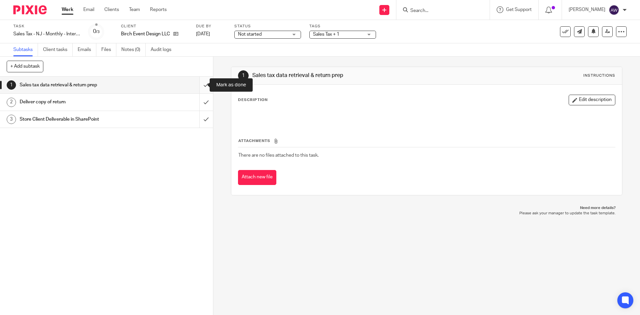
click at [200, 86] on input "submit" at bounding box center [106, 85] width 213 height 17
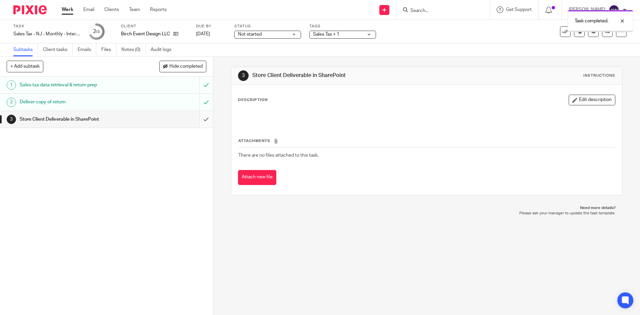
click at [197, 116] on input "submit" at bounding box center [106, 119] width 213 height 17
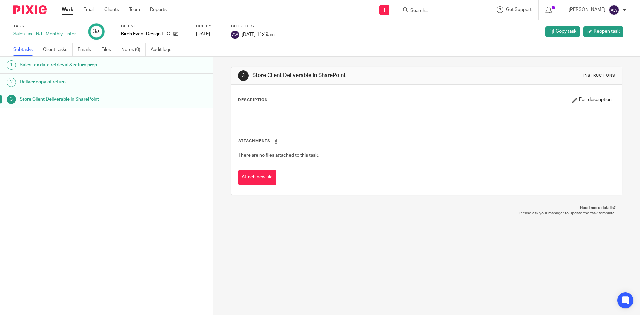
click at [73, 13] on link "Work" at bounding box center [68, 9] width 12 height 7
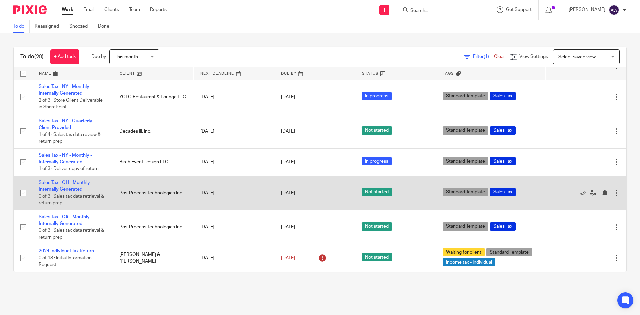
scroll to position [767, 0]
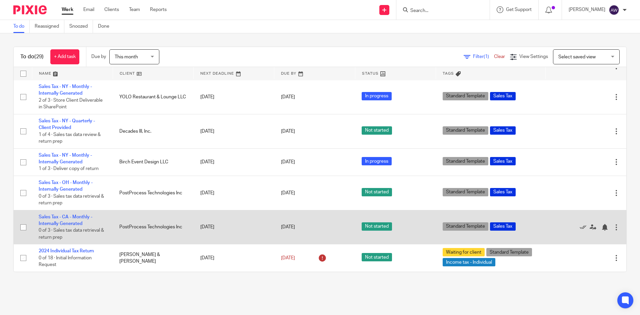
click at [63, 222] on td "Sales Tax - CA - Monthly - Internally Generated 0 of 3 · Sales tax data retriev…" at bounding box center [72, 227] width 81 height 34
click at [66, 218] on link "Sales Tax - CA - Monthly - Internally Generated" at bounding box center [66, 220] width 54 height 11
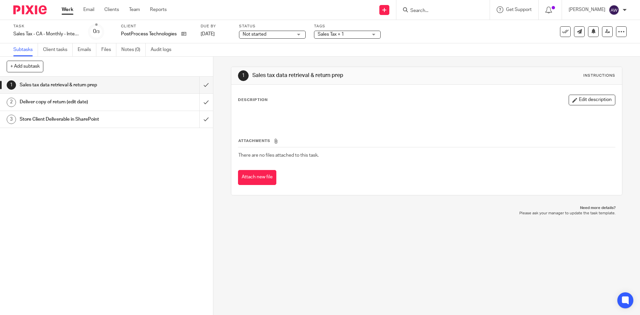
click at [70, 11] on link "Work" at bounding box center [68, 9] width 12 height 7
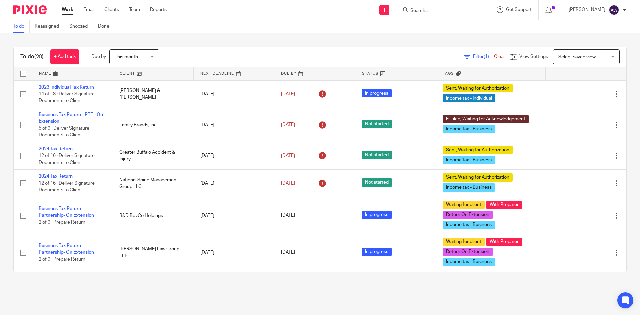
click at [143, 74] on link at bounding box center [153, 73] width 80 height 13
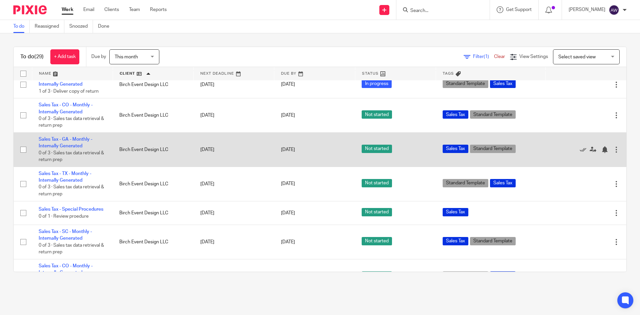
scroll to position [167, 0]
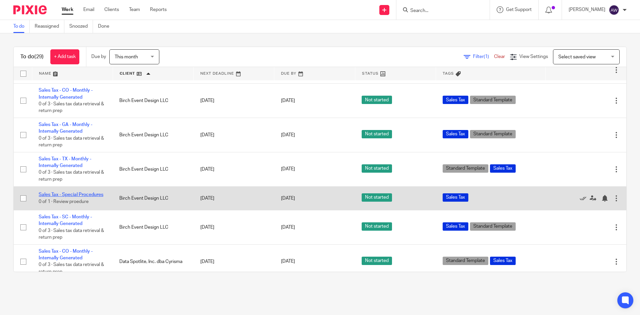
click at [59, 192] on link "Sales Tax - Special Procedures" at bounding box center [71, 194] width 65 height 5
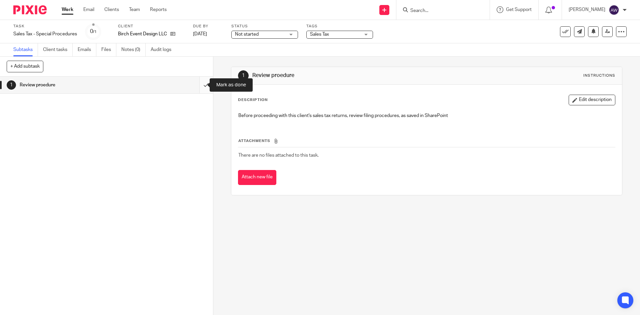
click at [205, 82] on input "submit" at bounding box center [106, 85] width 213 height 17
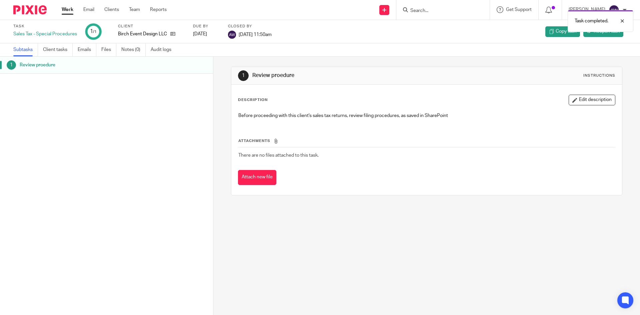
click at [69, 11] on link "Work" at bounding box center [68, 9] width 12 height 7
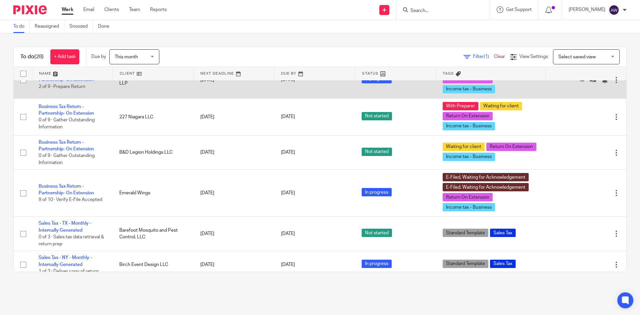
scroll to position [233, 0]
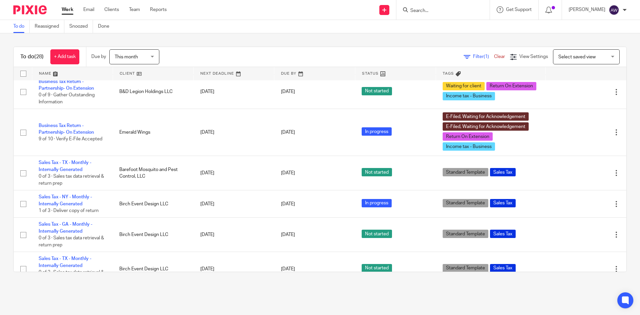
click at [143, 72] on link at bounding box center [153, 73] width 80 height 13
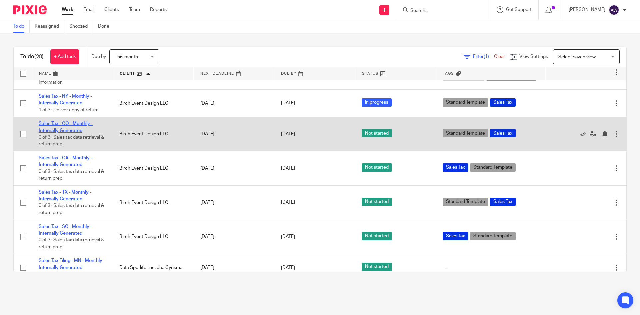
scroll to position [167, 0]
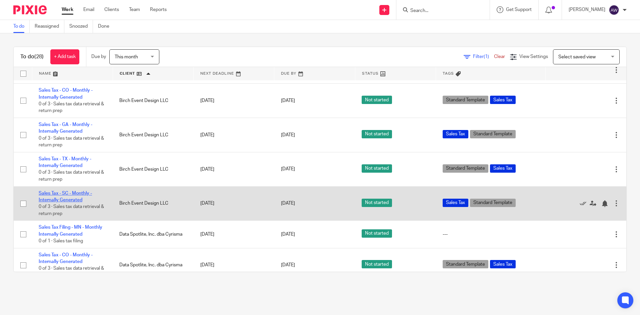
click at [80, 194] on link "Sales Tax - SC - Monthly - Internally Generated" at bounding box center [65, 196] width 53 height 11
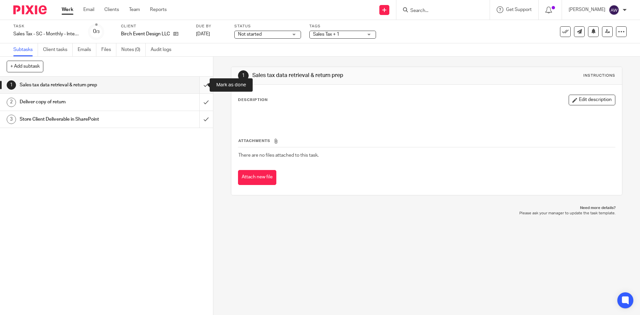
click at [200, 86] on input "submit" at bounding box center [106, 85] width 213 height 17
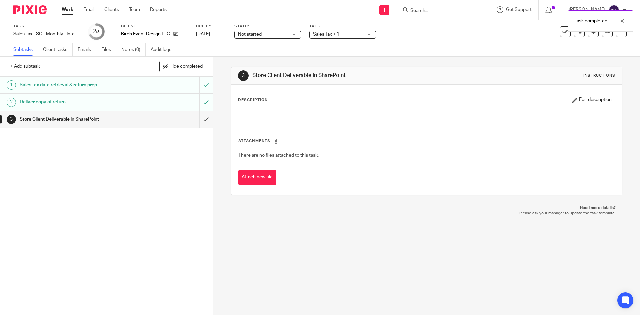
click at [199, 116] on input "submit" at bounding box center [106, 119] width 213 height 17
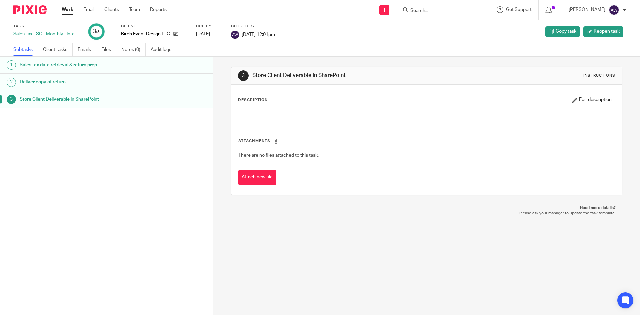
click at [62, 11] on link "Work" at bounding box center [68, 9] width 12 height 7
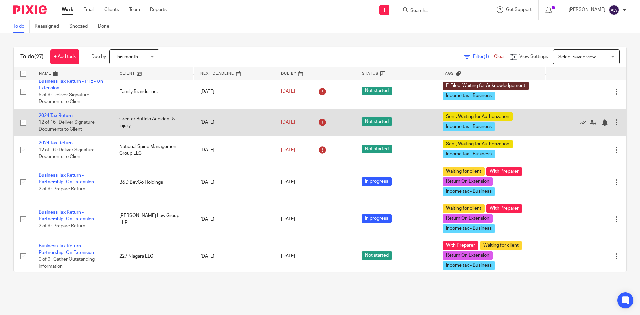
scroll to position [67, 0]
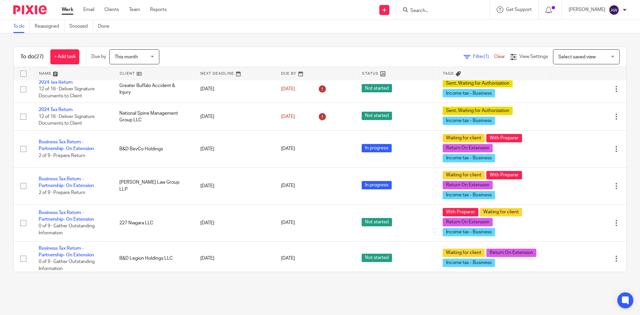
click at [134, 76] on link at bounding box center [153, 73] width 80 height 13
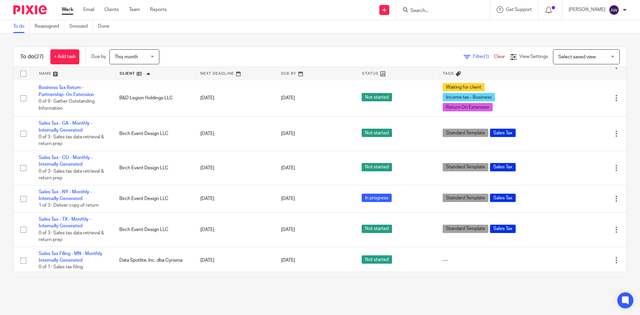
scroll to position [133, 0]
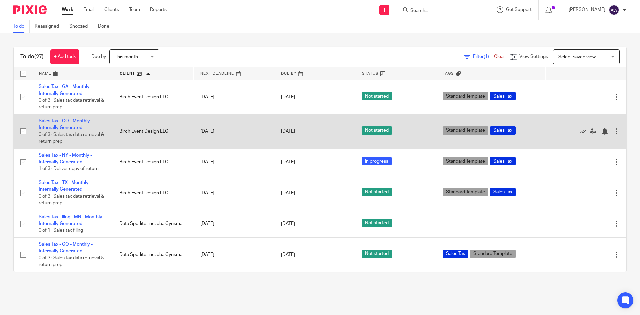
click at [65, 124] on td "Sales Tax - CO - Monthly - Internally Generated 0 of 3 · Sales tax data retriev…" at bounding box center [72, 131] width 81 height 34
click at [64, 125] on td "Sales Tax - CO - Monthly - Internally Generated 0 of 3 · Sales tax data retriev…" at bounding box center [72, 131] width 81 height 34
click at [62, 127] on link "Sales Tax - CO - Monthly - Internally Generated" at bounding box center [66, 124] width 54 height 11
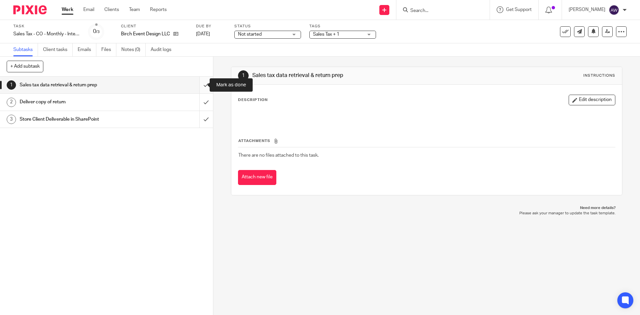
click at [194, 84] on input "submit" at bounding box center [106, 85] width 213 height 17
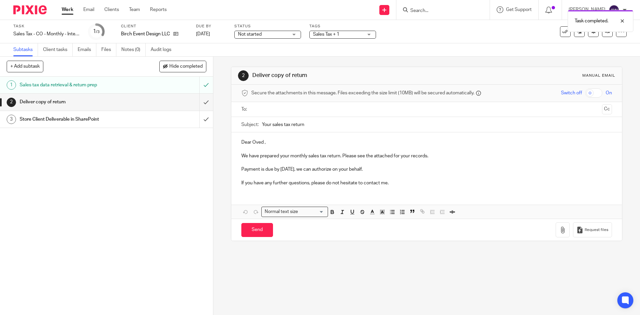
click at [65, 12] on link "Work" at bounding box center [68, 9] width 12 height 7
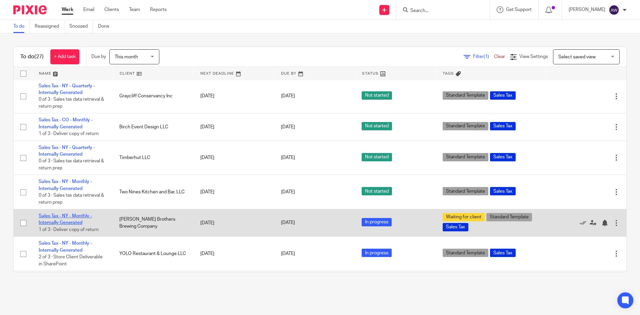
scroll to position [534, 0]
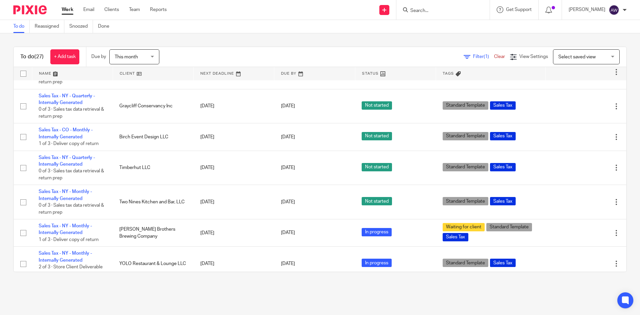
click at [126, 74] on link at bounding box center [153, 73] width 80 height 13
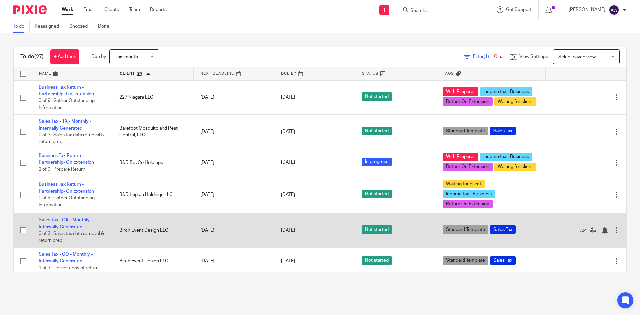
scroll to position [133, 0]
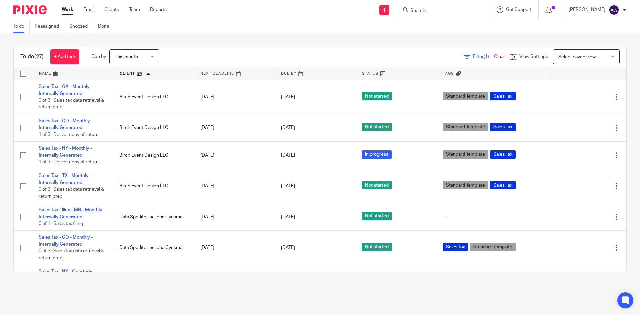
click at [415, 6] on form at bounding box center [445, 10] width 71 height 8
click at [416, 9] on input "Search" at bounding box center [440, 11] width 60 height 6
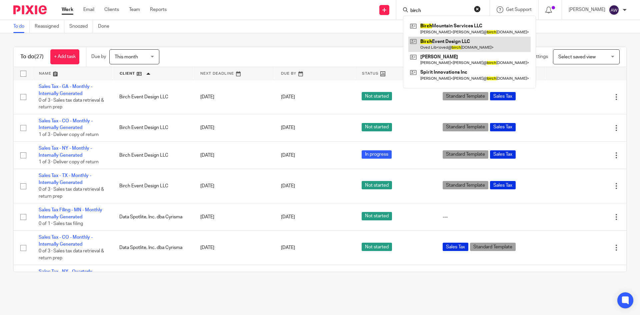
type input "birch"
click at [435, 41] on link at bounding box center [470, 44] width 122 height 15
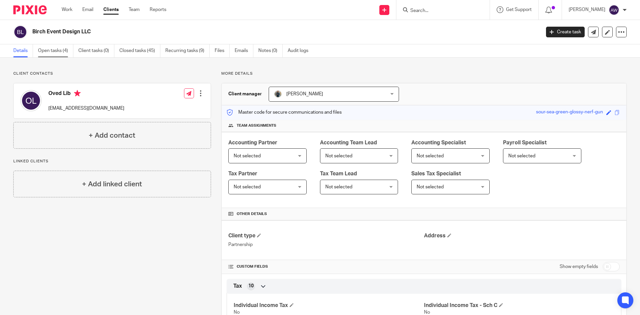
click at [67, 53] on link "Open tasks (4)" at bounding box center [55, 50] width 35 height 13
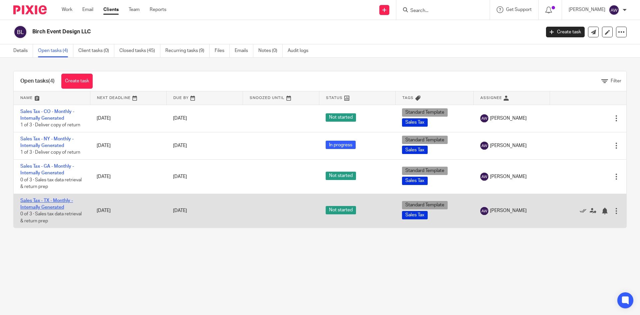
click at [55, 200] on link "Sales Tax - TX - Monthly - Internally Generated" at bounding box center [46, 203] width 53 height 11
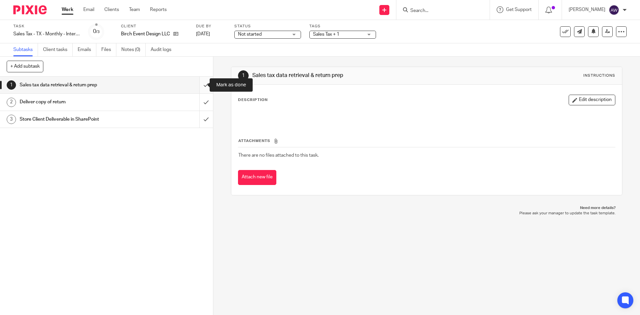
click at [204, 87] on input "submit" at bounding box center [106, 85] width 213 height 17
click at [198, 103] on input "submit" at bounding box center [106, 102] width 213 height 17
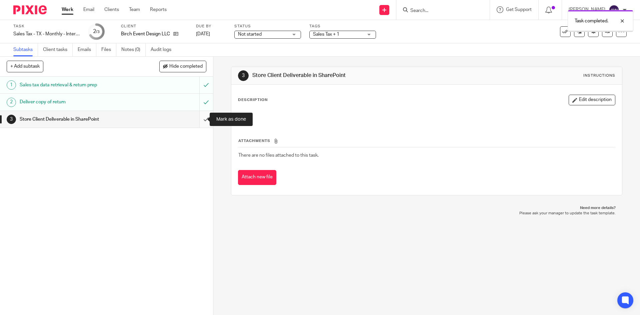
click at [198, 117] on input "submit" at bounding box center [106, 119] width 213 height 17
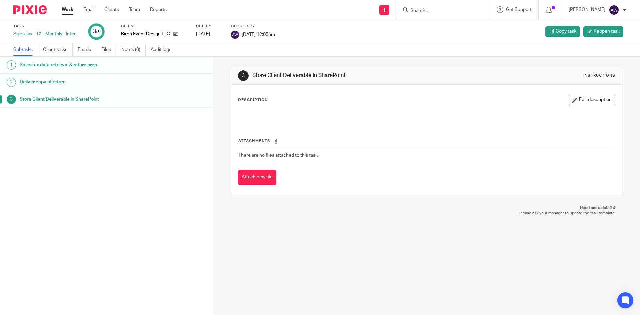
click at [53, 7] on div at bounding box center [27, 10] width 55 height 20
click at [63, 10] on link "Work" at bounding box center [68, 9] width 12 height 7
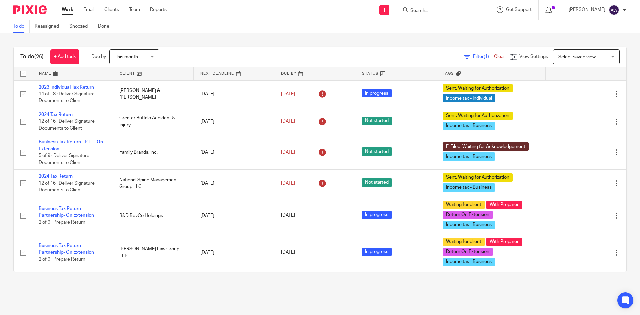
click at [551, 11] on icon at bounding box center [549, 10] width 7 height 7
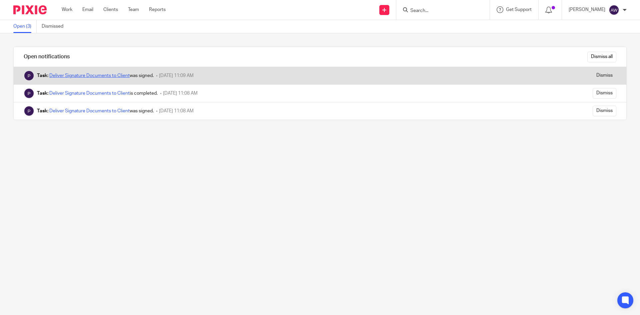
click at [112, 76] on link "Deliver Signature Documents to Client" at bounding box center [89, 75] width 80 height 5
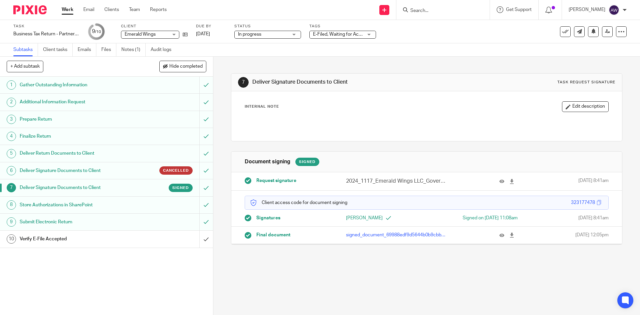
click at [553, 5] on div at bounding box center [550, 10] width 23 height 20
click at [550, 10] on icon at bounding box center [549, 10] width 7 height 7
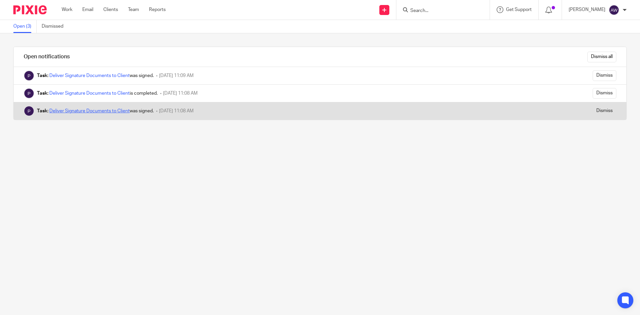
click at [96, 111] on link "Deliver Signature Documents to Client" at bounding box center [89, 111] width 80 height 5
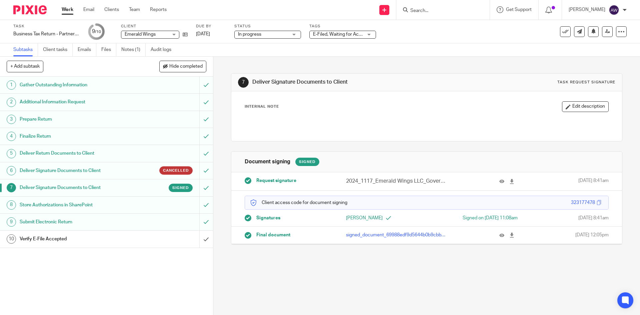
click at [556, 6] on div at bounding box center [550, 10] width 23 height 20
click at [551, 10] on icon at bounding box center [549, 10] width 7 height 7
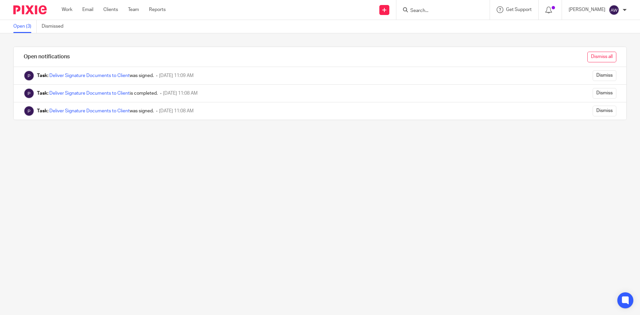
click at [594, 61] on input "Dismiss all" at bounding box center [602, 57] width 29 height 11
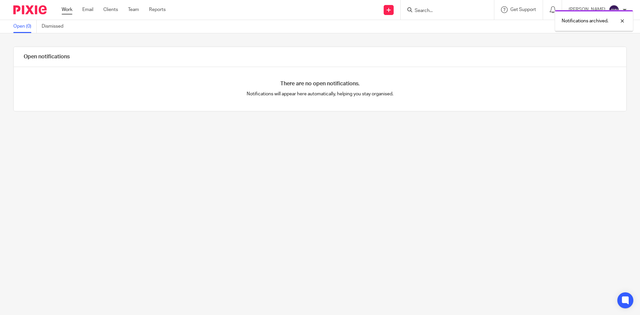
click at [68, 11] on link "Work" at bounding box center [67, 9] width 11 height 7
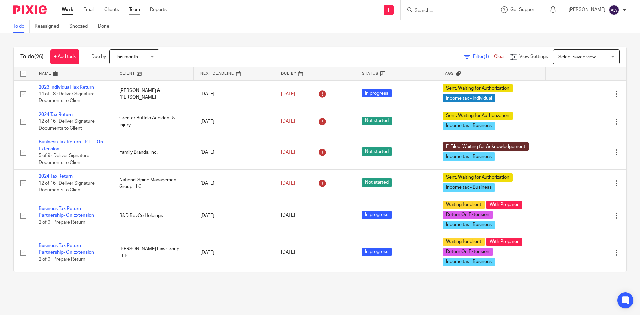
click at [139, 8] on link "Team" at bounding box center [134, 9] width 11 height 7
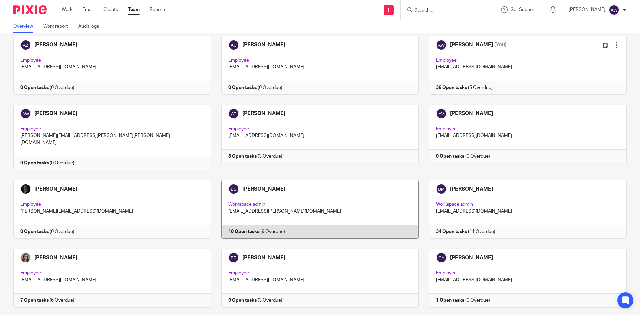
scroll to position [100, 0]
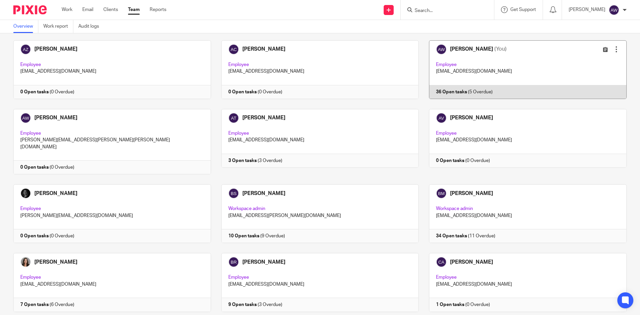
click at [473, 81] on link at bounding box center [523, 69] width 208 height 59
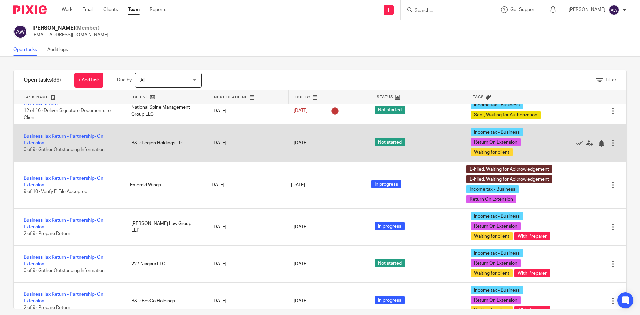
scroll to position [100, 0]
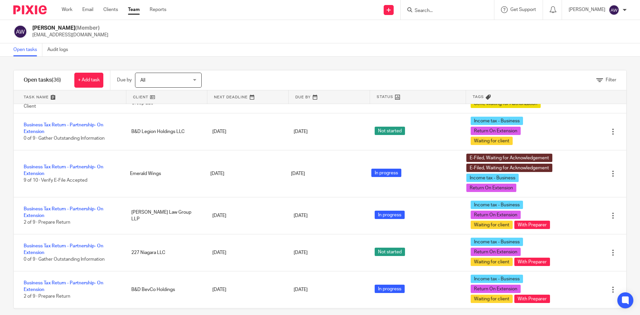
click at [136, 98] on link at bounding box center [166, 96] width 81 height 13
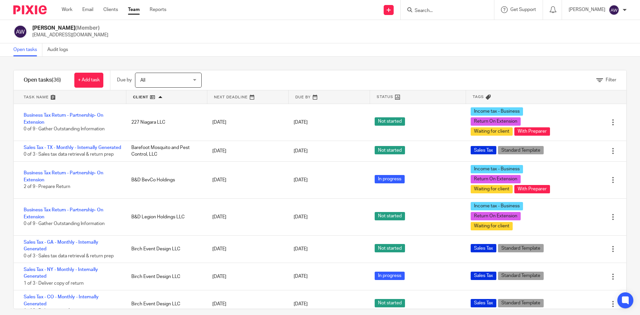
click at [171, 86] on span "All" at bounding box center [164, 80] width 49 height 14
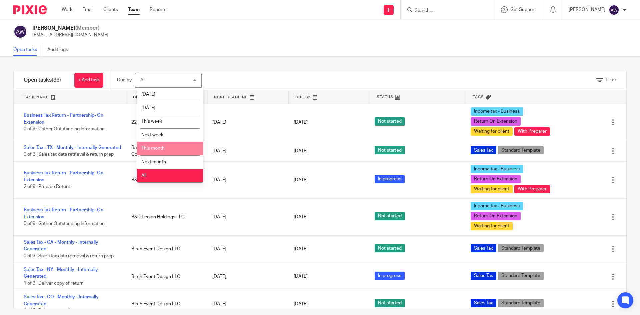
click at [163, 145] on li "This month" at bounding box center [170, 149] width 66 height 14
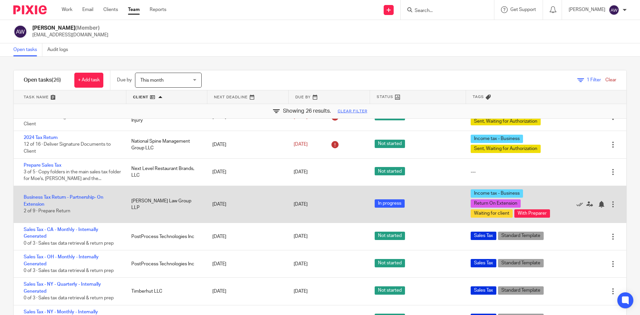
scroll to position [467, 0]
